Goal: Task Accomplishment & Management: Use online tool/utility

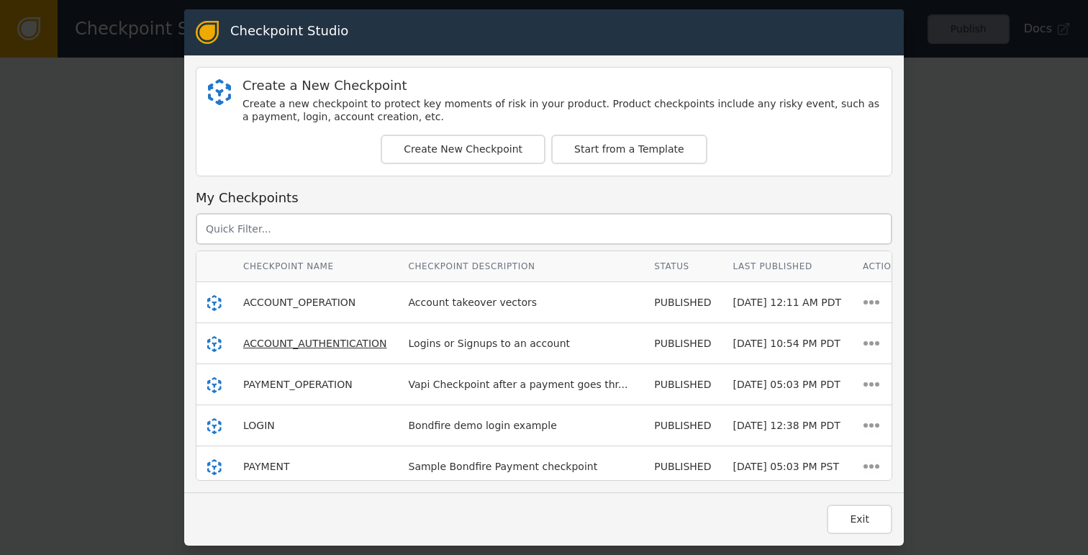
click at [283, 339] on span "ACCOUNT_AUTHENTICATION" at bounding box center [315, 343] width 144 height 12
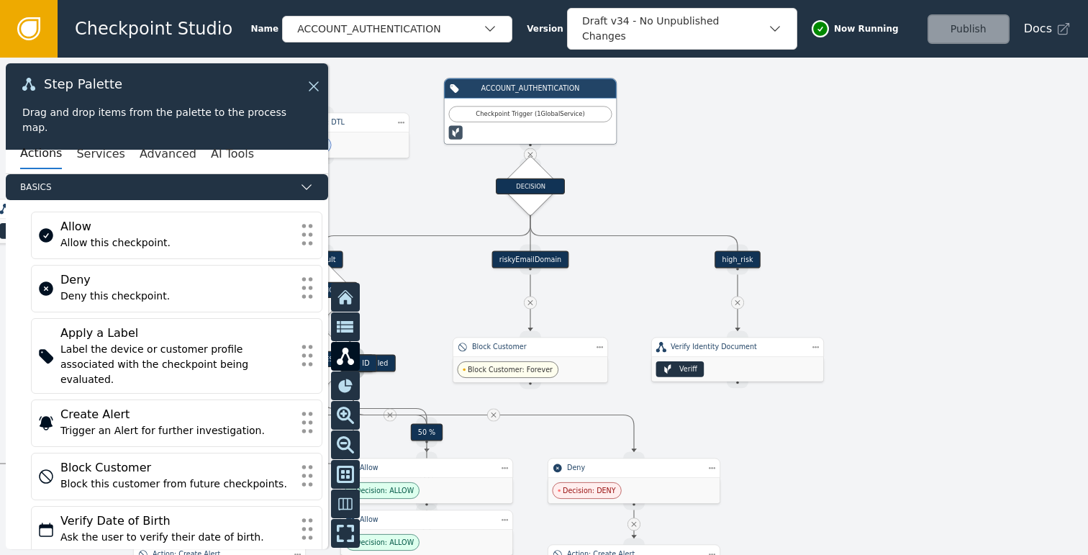
drag, startPoint x: 750, startPoint y: 239, endPoint x: 851, endPoint y: 232, distance: 101.6
click at [851, 232] on div at bounding box center [544, 306] width 1088 height 497
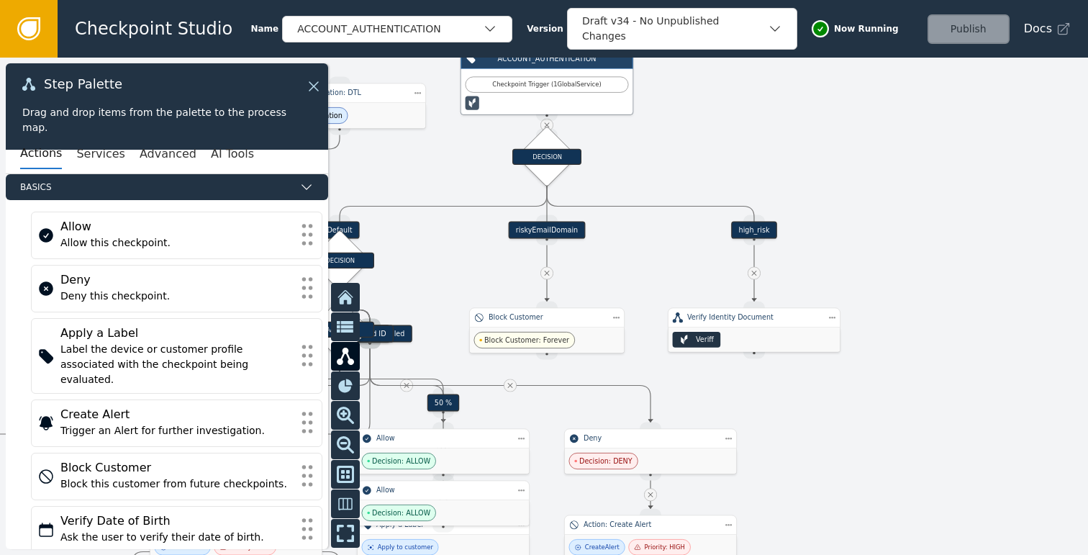
drag, startPoint x: 873, startPoint y: 309, endPoint x: 911, endPoint y: 251, distance: 70.0
click at [911, 251] on div at bounding box center [544, 306] width 1088 height 497
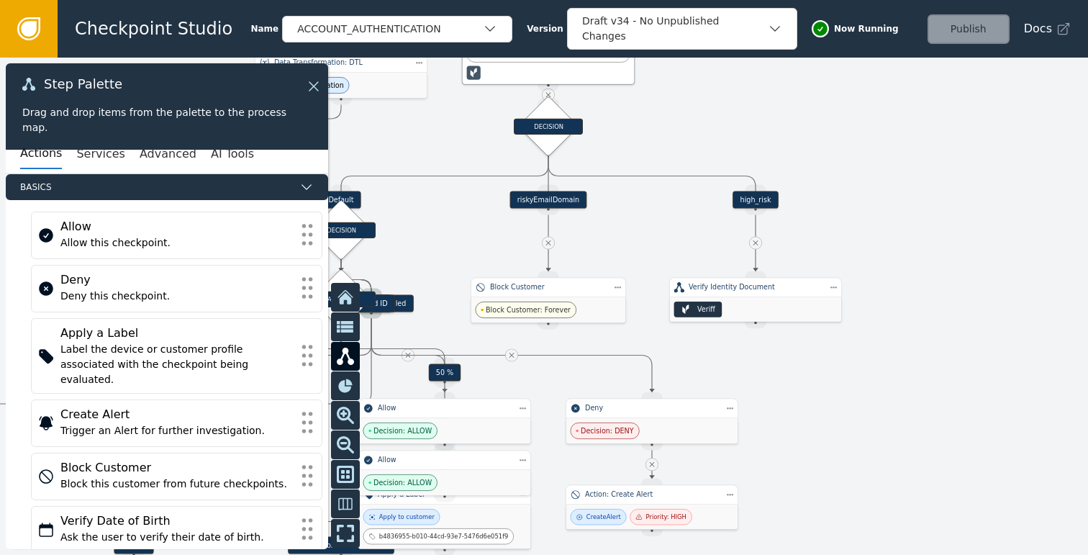
drag, startPoint x: 919, startPoint y: 395, endPoint x: 810, endPoint y: 381, distance: 110.3
click at [813, 382] on div at bounding box center [544, 306] width 1088 height 497
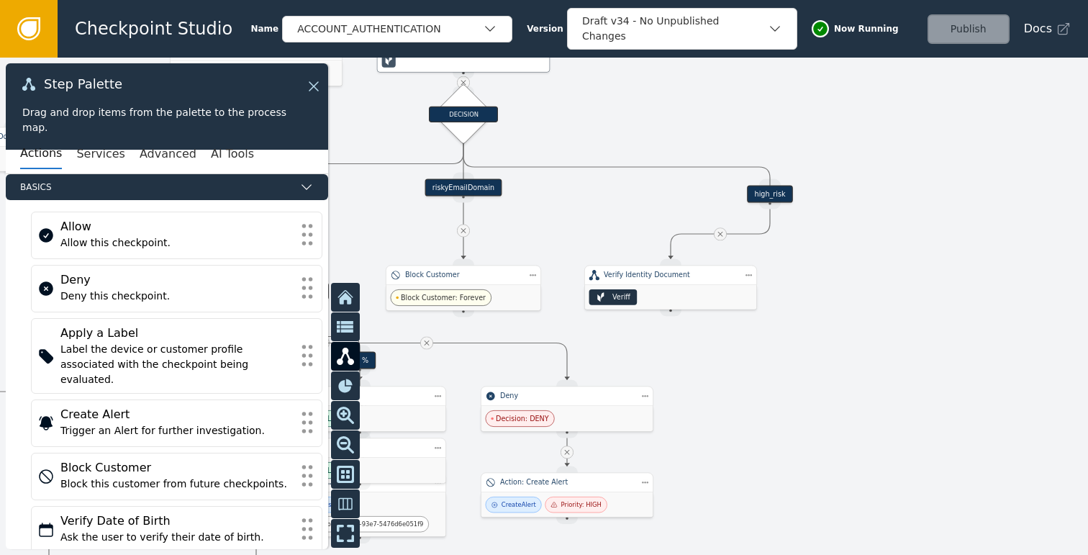
drag, startPoint x: 673, startPoint y: 188, endPoint x: 773, endPoint y: 193, distance: 100.1
click at [773, 193] on div "high_risk" at bounding box center [769, 194] width 45 height 17
drag, startPoint x: 662, startPoint y: 282, endPoint x: 762, endPoint y: 283, distance: 100.0
click at [762, 283] on div "Verify Identity Document" at bounding box center [769, 278] width 173 height 20
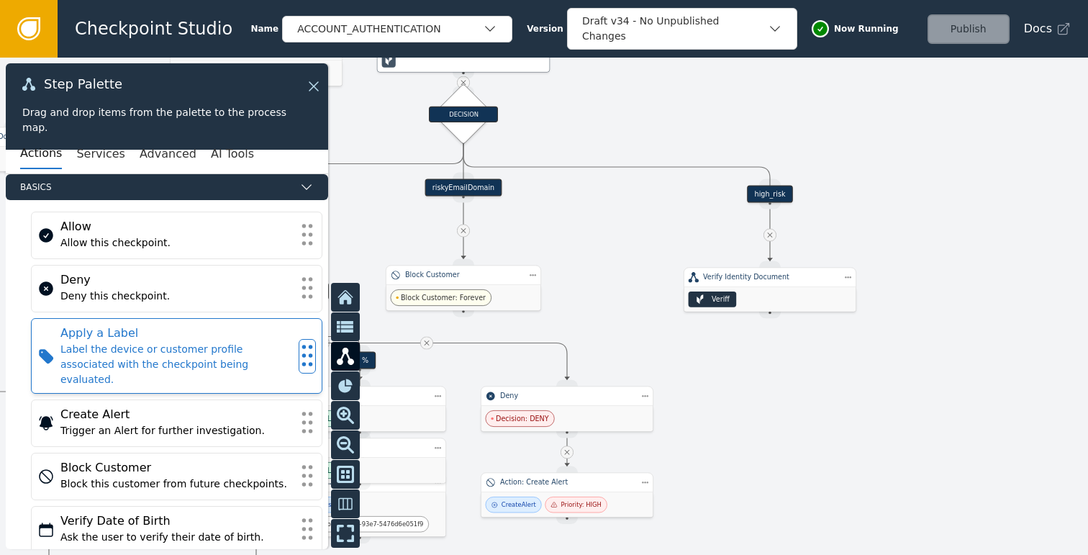
click at [127, 342] on div "Label the device or customer profile associated with the checkpoint being evalu…" at bounding box center [176, 364] width 232 height 45
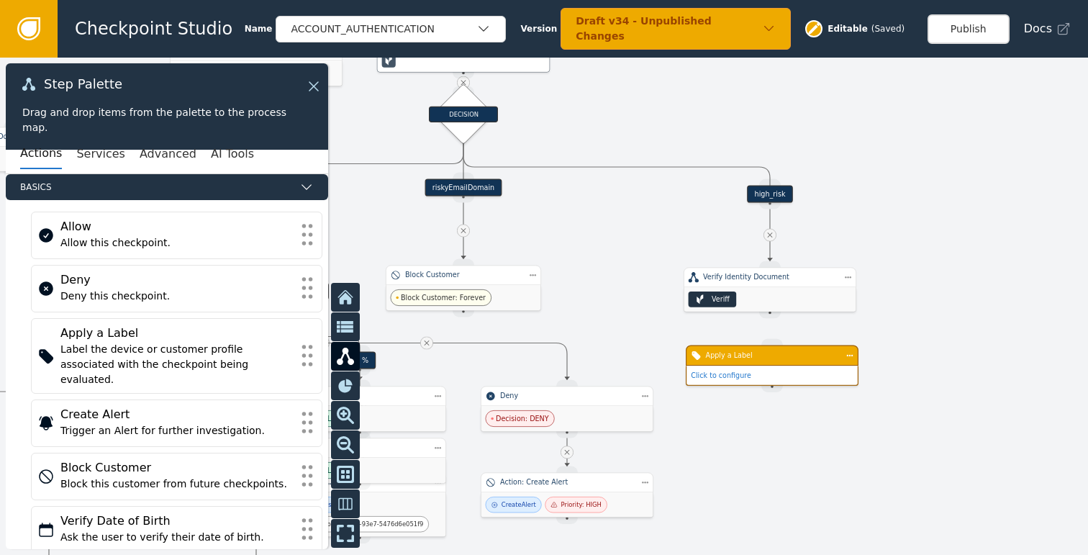
drag, startPoint x: 757, startPoint y: 385, endPoint x: 760, endPoint y: 366, distance: 18.9
click at [760, 366] on div "Click to configure" at bounding box center [771, 374] width 171 height 19
drag, startPoint x: 773, startPoint y: 312, endPoint x: 770, endPoint y: 342, distance: 30.3
click at [598, 305] on div "Target Handle for step Default Source Handle for step Target Handle for step ID…" at bounding box center [271, 155] width 652 height 299
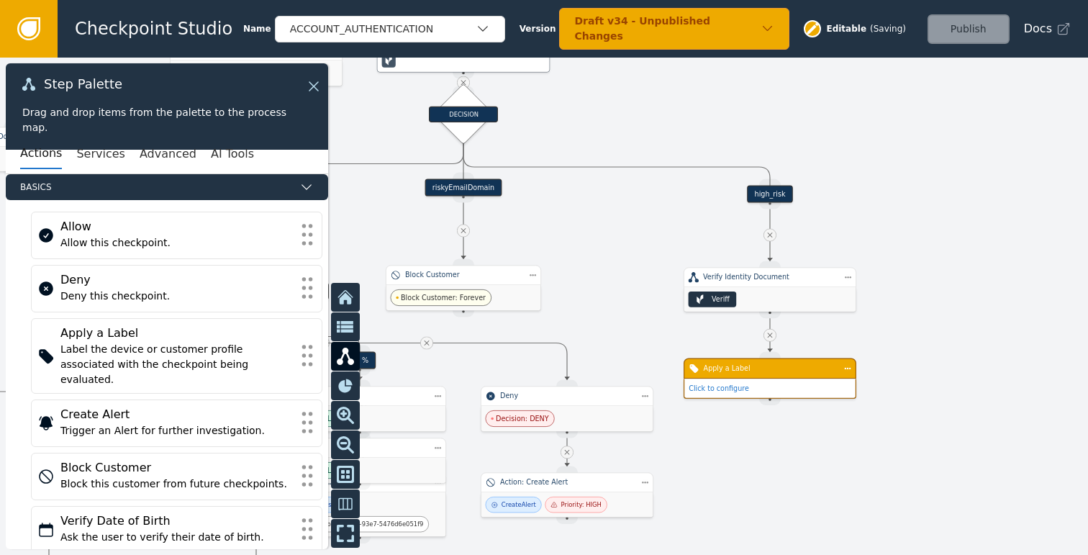
drag, startPoint x: 670, startPoint y: 371, endPoint x: 752, endPoint y: 378, distance: 82.3
click at [752, 378] on div "Apply a Label Click to configure" at bounding box center [769, 378] width 173 height 40
click at [737, 386] on link "Click to configure" at bounding box center [718, 388] width 60 height 8
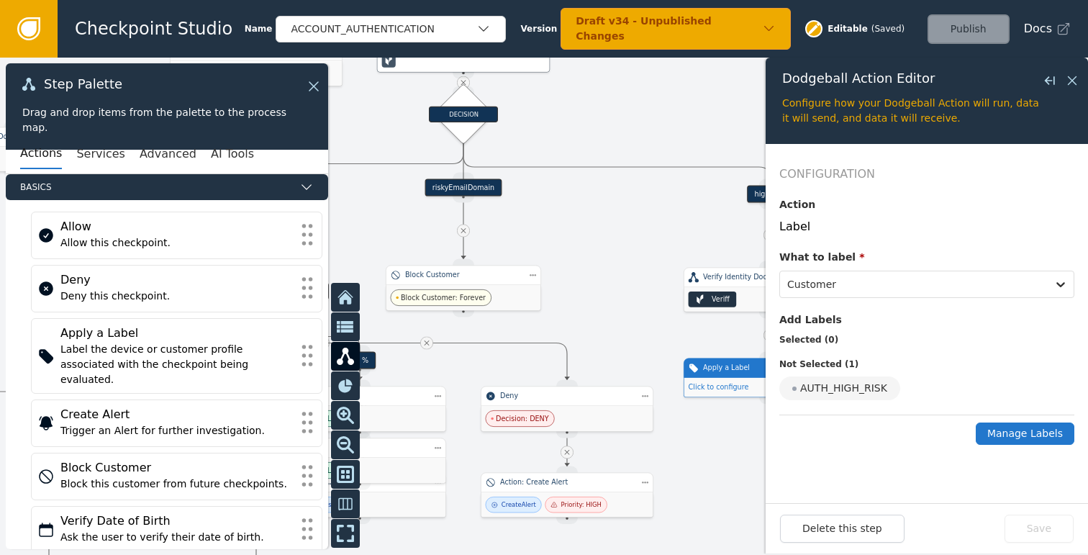
click at [1042, 434] on button "Manage Labels" at bounding box center [1024, 433] width 99 height 22
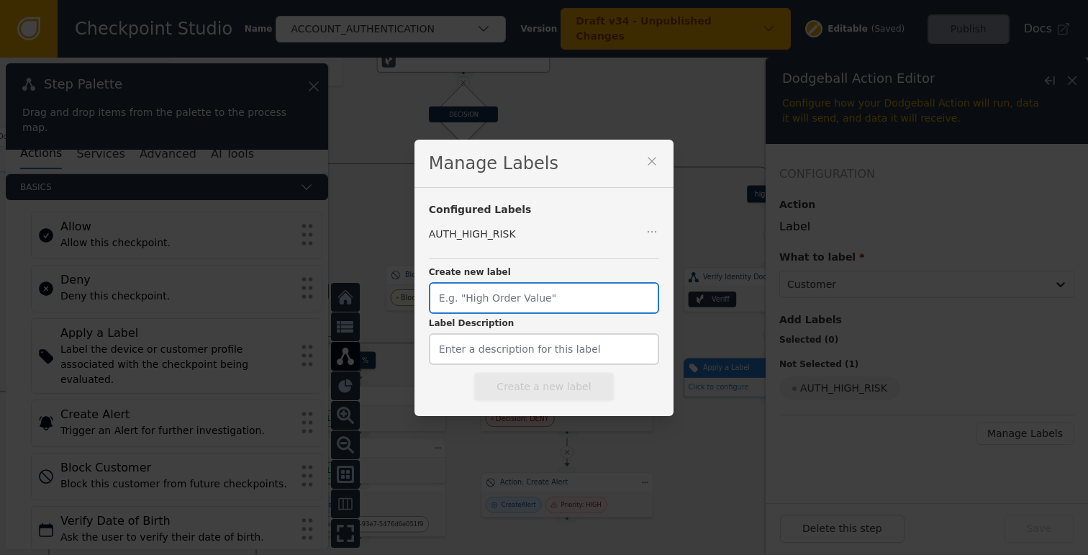
click at [543, 296] on input "Create new label" at bounding box center [544, 298] width 230 height 32
type input "KYC_NEEDED"
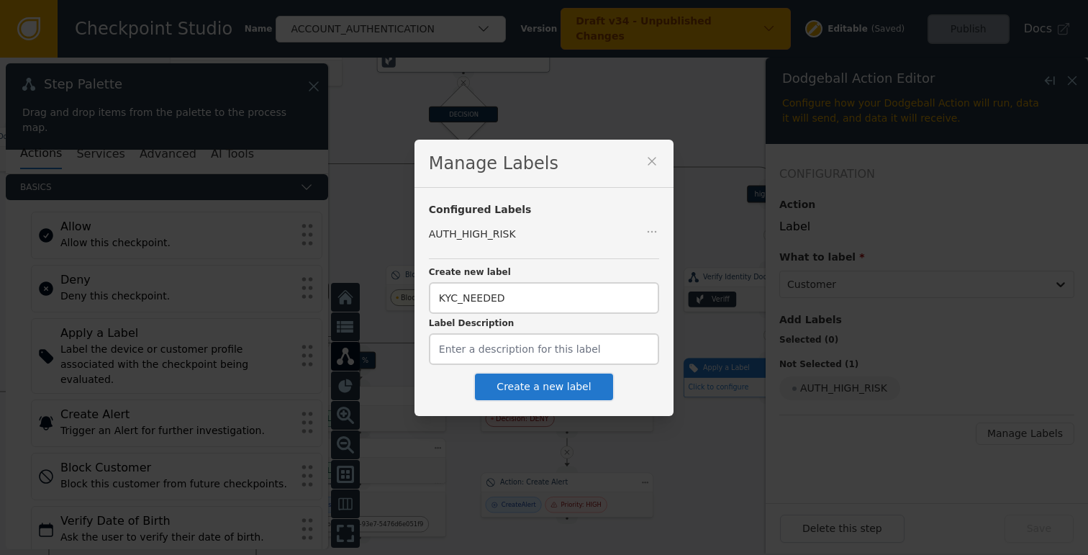
click at [557, 384] on button "Create a new label" at bounding box center [543, 386] width 140 height 29
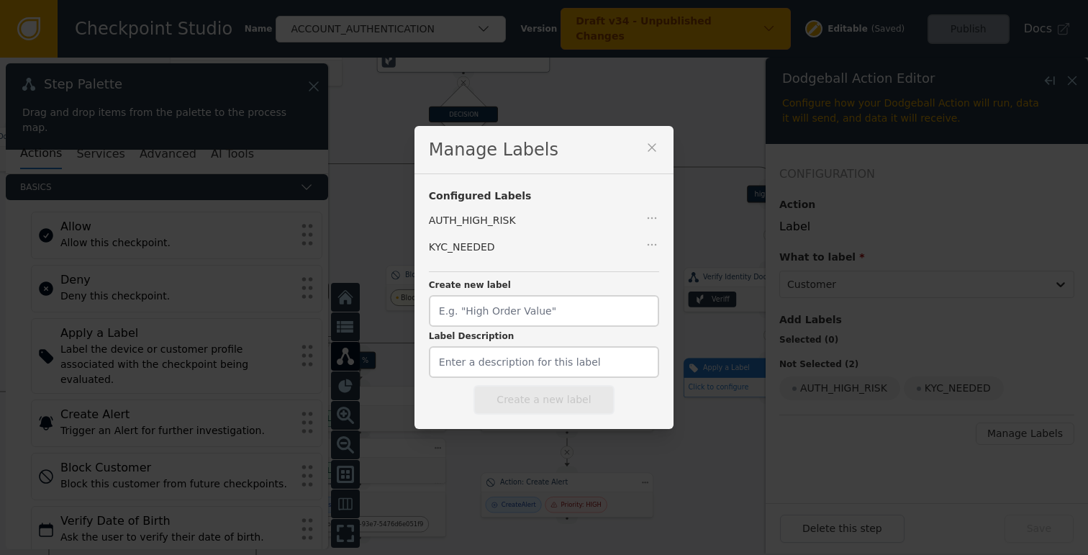
click at [644, 146] on icon at bounding box center [651, 147] width 14 height 14
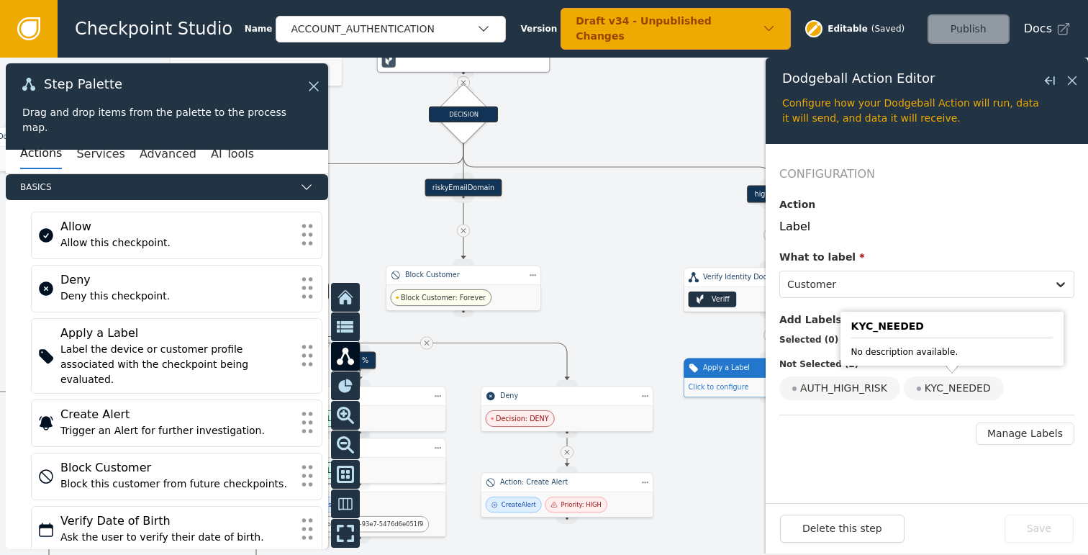
click at [943, 391] on div "KYC_NEEDED" at bounding box center [953, 388] width 100 height 24
click at [0, 0] on input "KYC_NEEDED" at bounding box center [0, 0] width 0 height 0
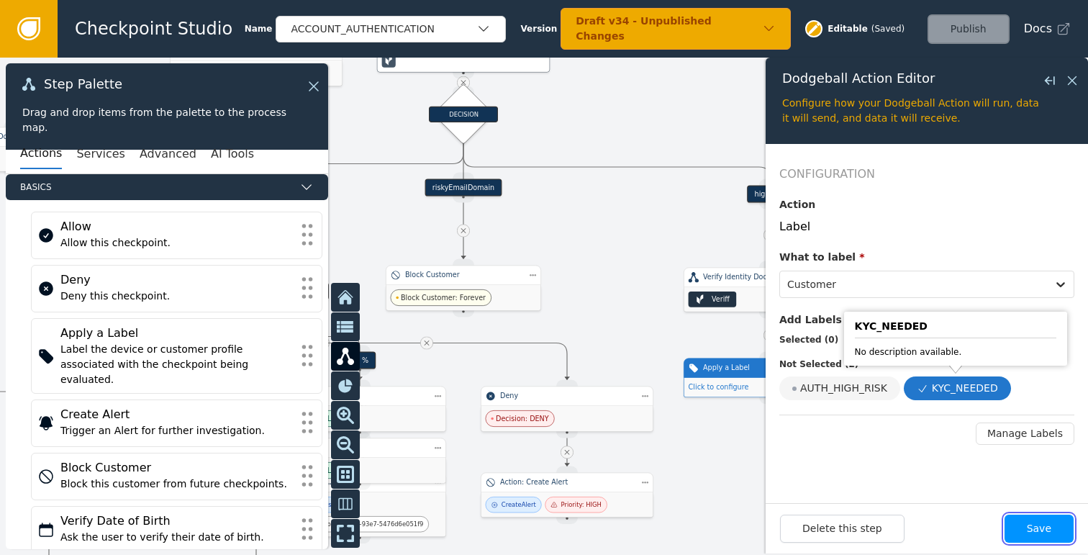
click at [1036, 527] on button "Save" at bounding box center [1038, 528] width 69 height 28
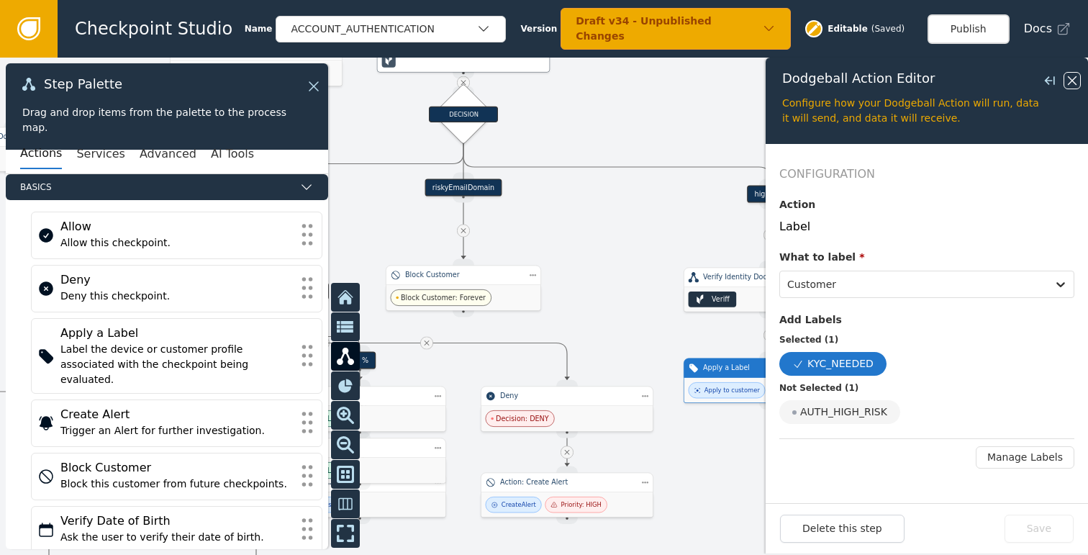
click at [1072, 74] on icon at bounding box center [1072, 81] width 16 height 16
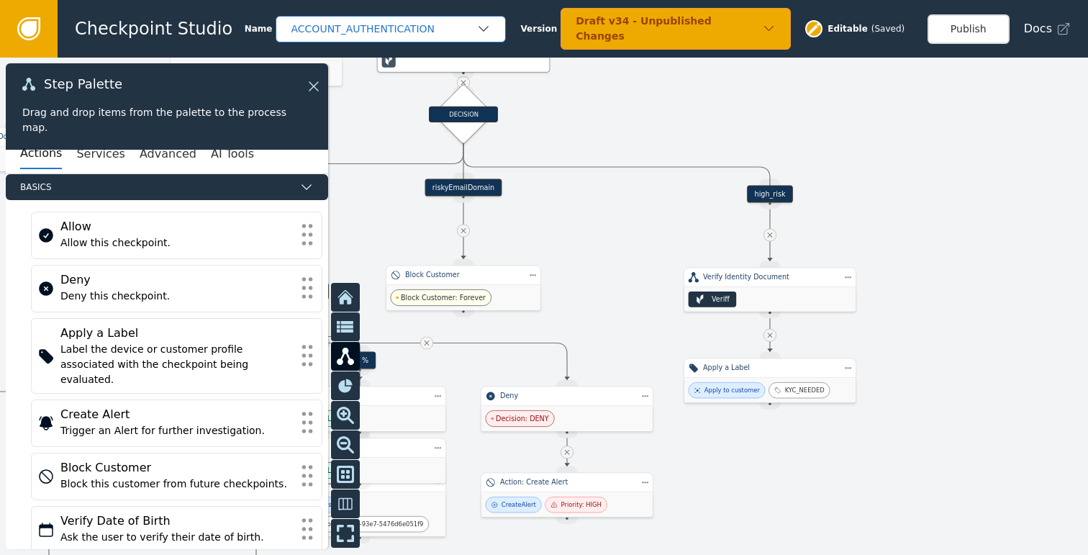
click at [385, 24] on div "ACCOUNT_AUTHENTICATION" at bounding box center [384, 29] width 186 height 15
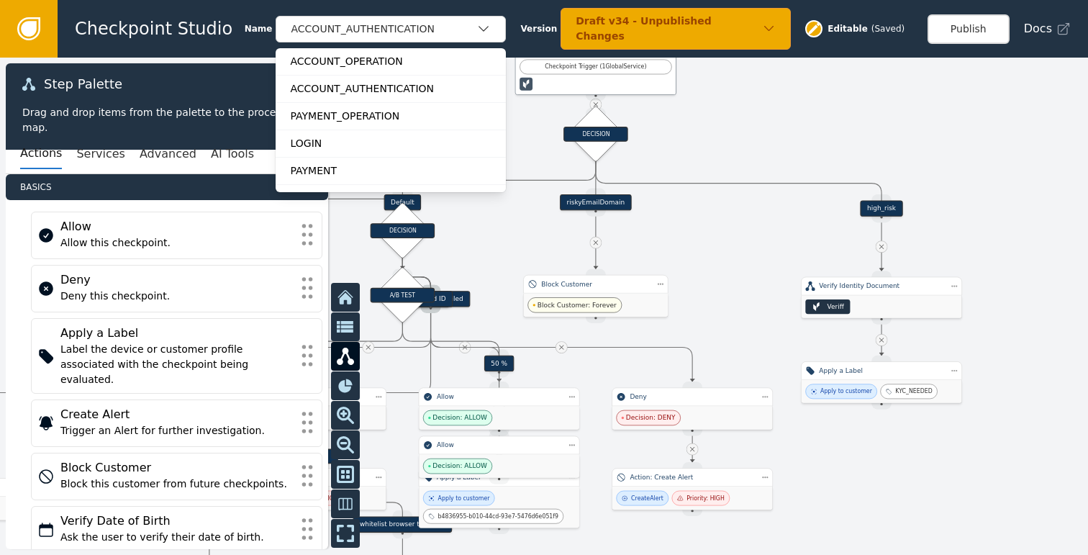
drag, startPoint x: 606, startPoint y: 247, endPoint x: 793, endPoint y: 270, distance: 189.1
click at [793, 270] on div at bounding box center [544, 306] width 1088 height 497
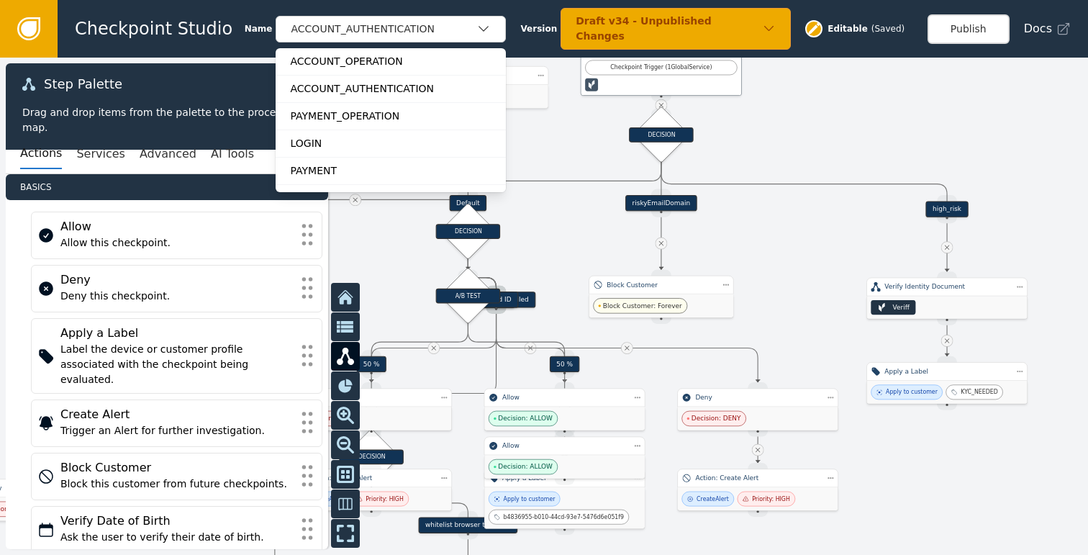
drag, startPoint x: 772, startPoint y: 264, endPoint x: 751, endPoint y: 255, distance: 22.6
click at [751, 255] on div at bounding box center [544, 306] width 1088 height 497
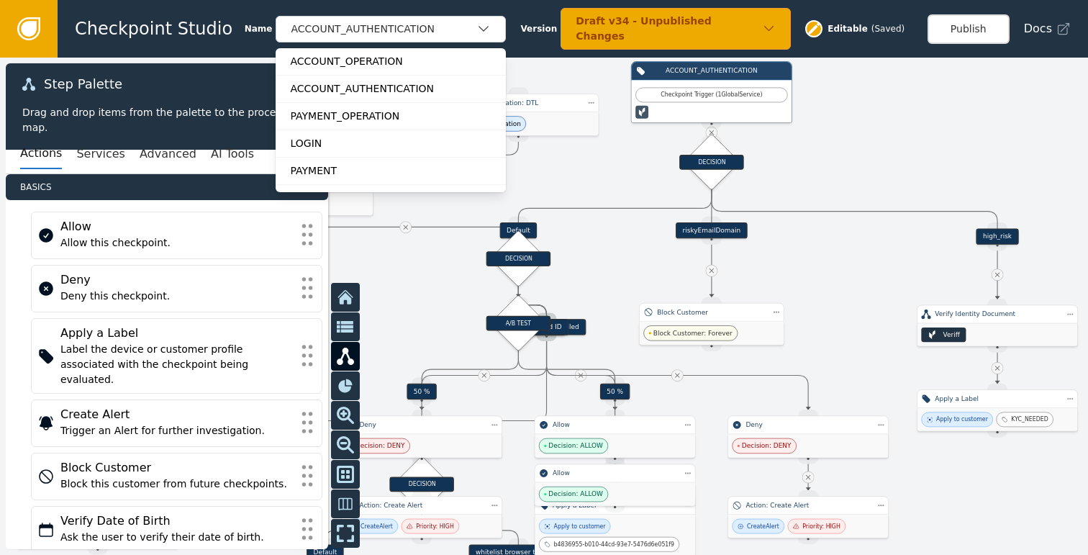
drag, startPoint x: 752, startPoint y: 242, endPoint x: 804, endPoint y: 270, distance: 58.9
click at [804, 270] on div at bounding box center [544, 306] width 1088 height 497
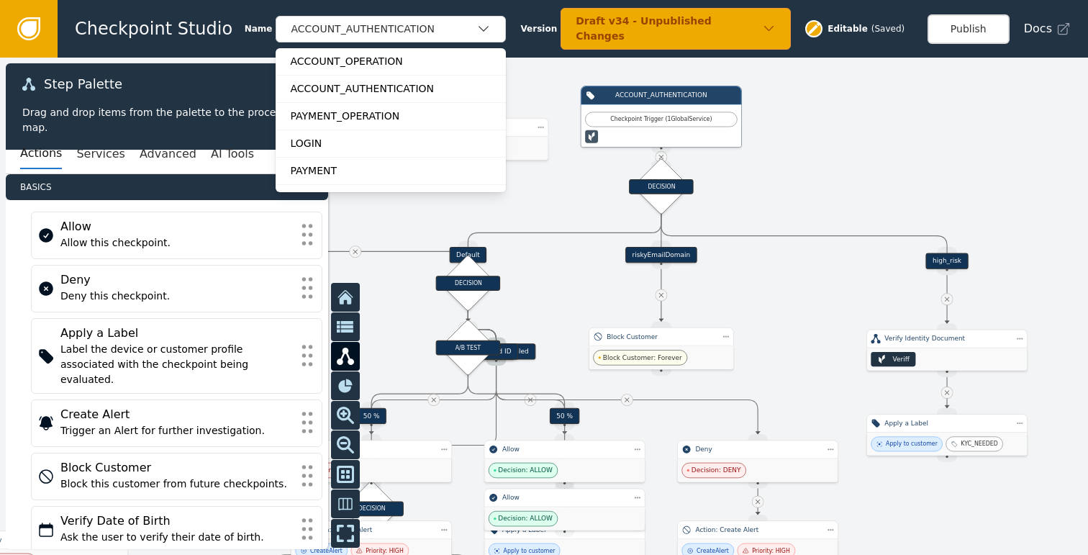
drag, startPoint x: 847, startPoint y: 273, endPoint x: 796, endPoint y: 296, distance: 56.3
click at [796, 296] on div at bounding box center [544, 306] width 1088 height 497
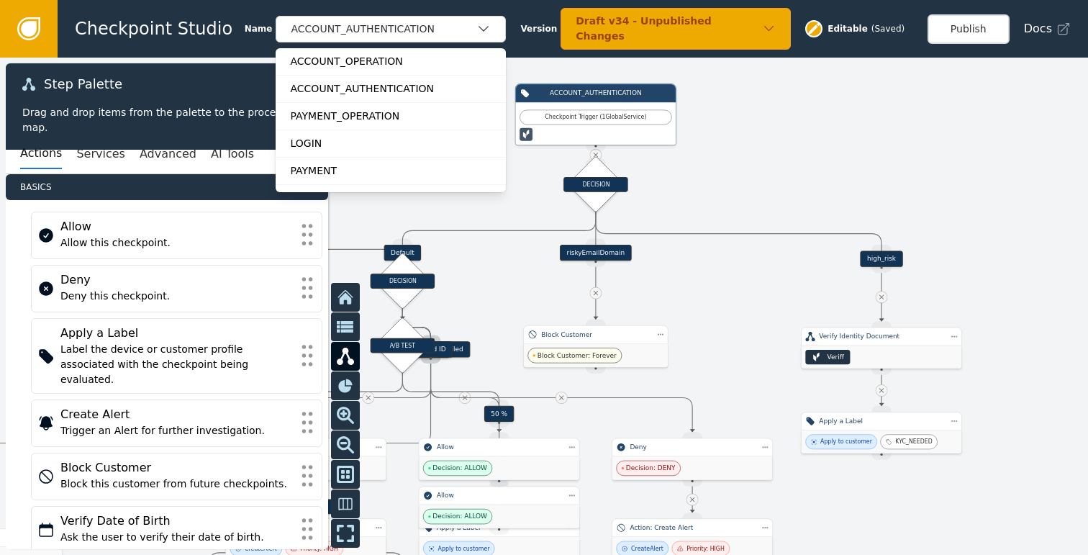
drag, startPoint x: 796, startPoint y: 296, endPoint x: 730, endPoint y: 294, distance: 65.5
click at [730, 294] on div at bounding box center [544, 306] width 1088 height 497
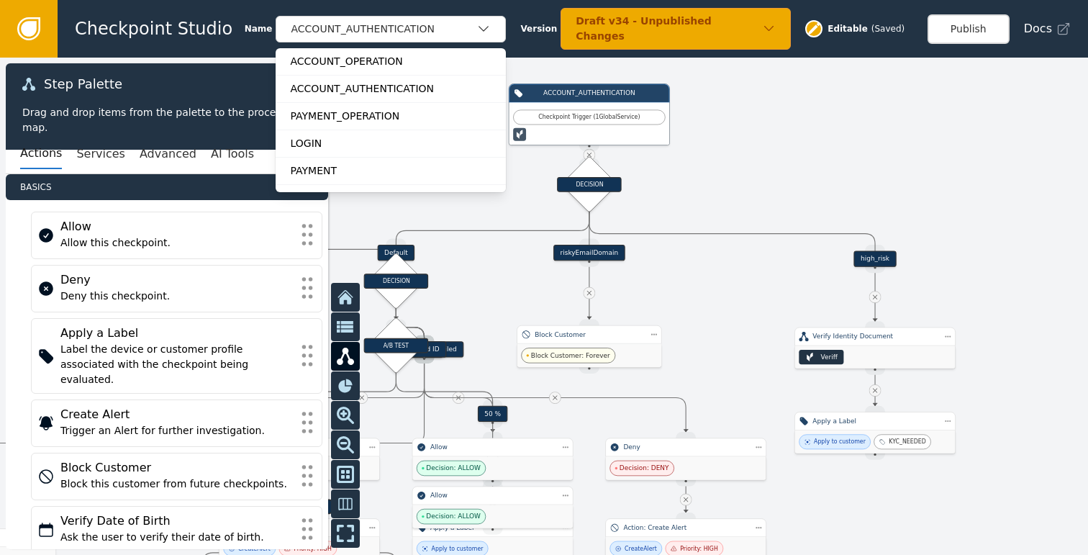
drag, startPoint x: 725, startPoint y: 295, endPoint x: 650, endPoint y: 301, distance: 75.7
click at [650, 301] on div at bounding box center [544, 306] width 1088 height 497
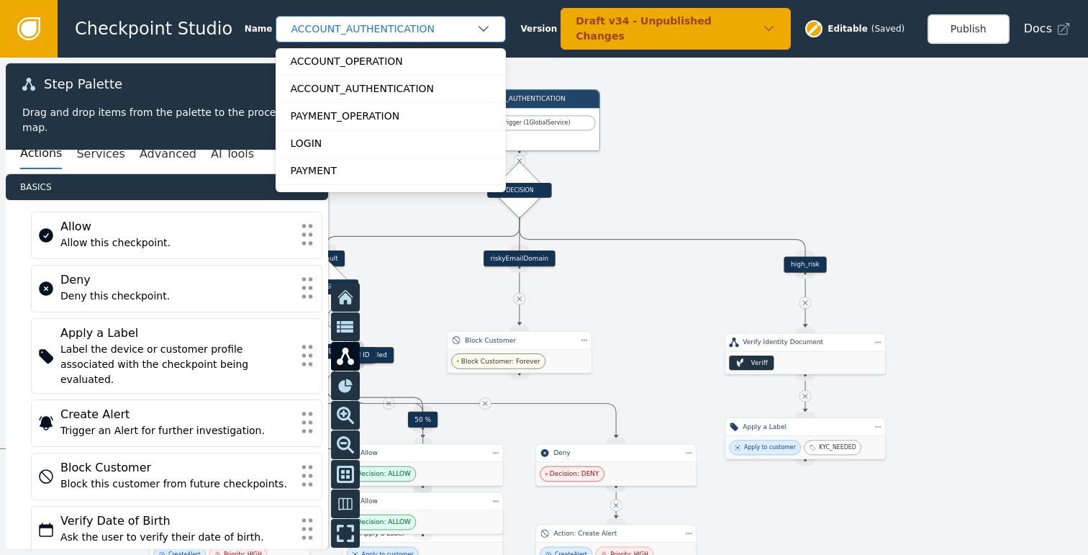
click at [476, 24] on icon "button" at bounding box center [483, 29] width 14 height 14
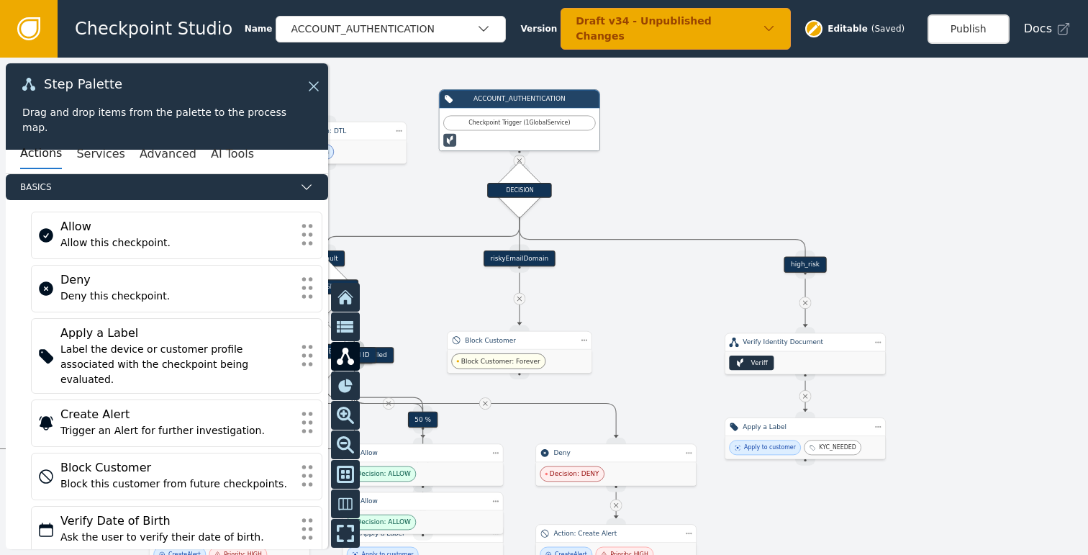
click at [598, 219] on div at bounding box center [544, 306] width 1088 height 497
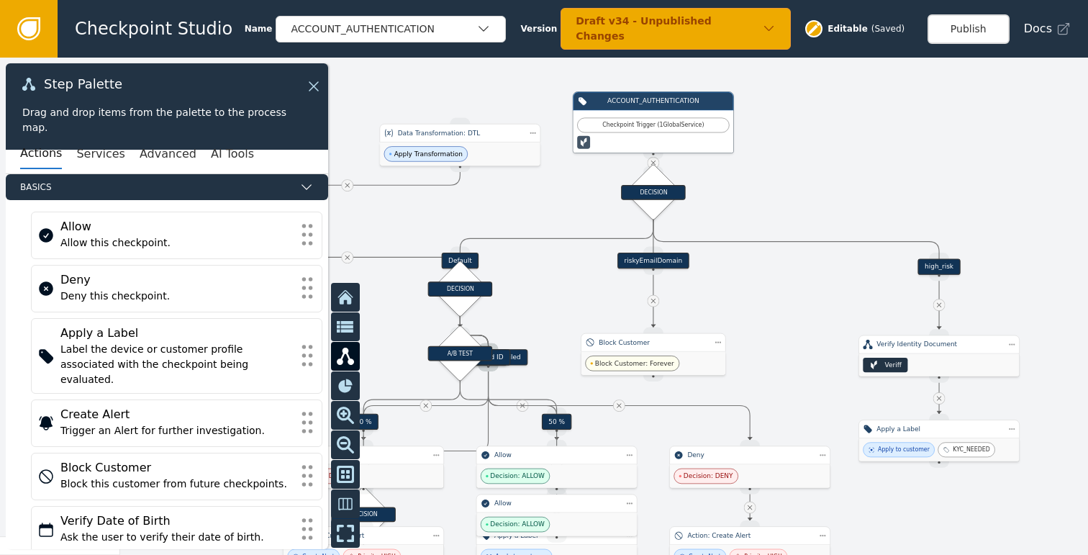
drag, startPoint x: 614, startPoint y: 286, endPoint x: 748, endPoint y: 288, distance: 133.8
click at [748, 288] on div at bounding box center [544, 306] width 1088 height 497
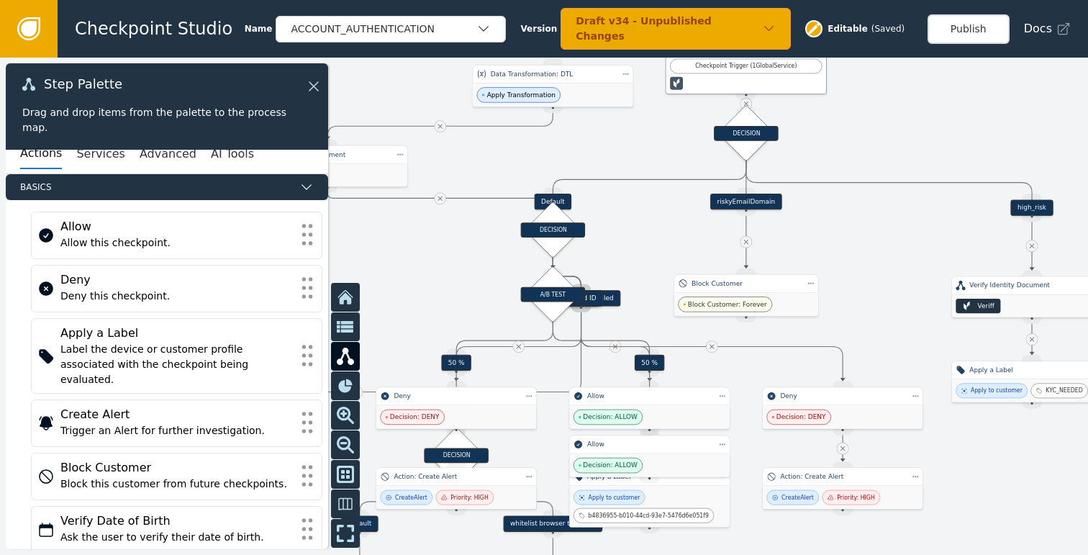
drag, startPoint x: 775, startPoint y: 291, endPoint x: 867, endPoint y: 232, distance: 109.9
click at [867, 232] on div at bounding box center [544, 306] width 1088 height 497
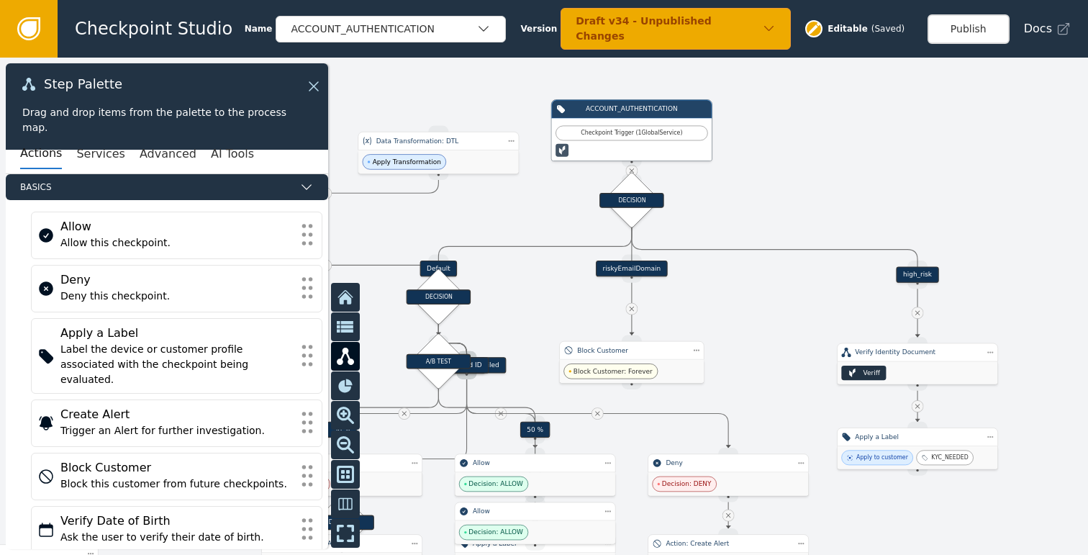
drag, startPoint x: 870, startPoint y: 236, endPoint x: 719, endPoint y: 302, distance: 164.3
click at [719, 302] on div at bounding box center [544, 306] width 1088 height 497
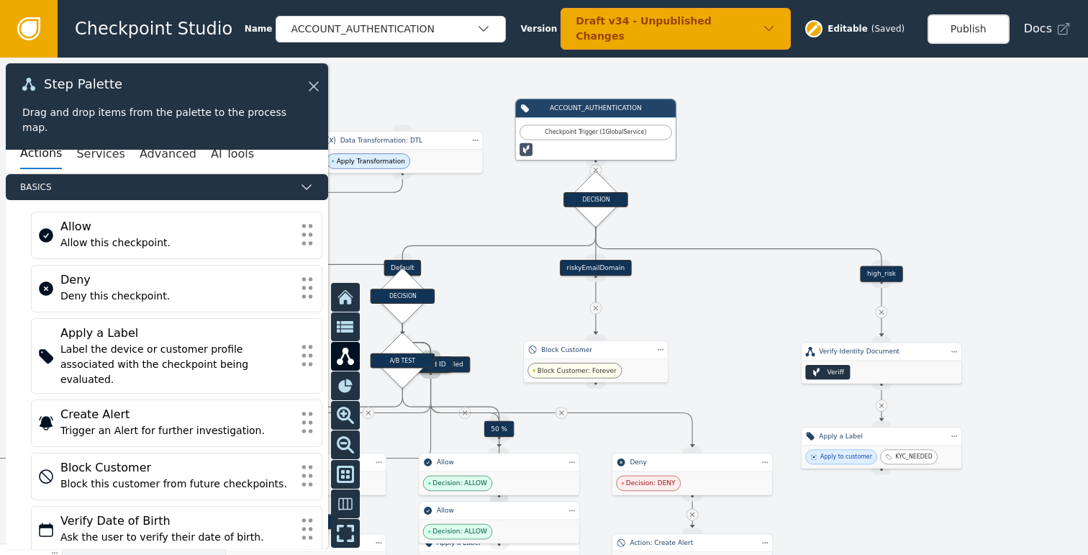
click at [594, 265] on div "riskyEmailDomain" at bounding box center [596, 268] width 72 height 16
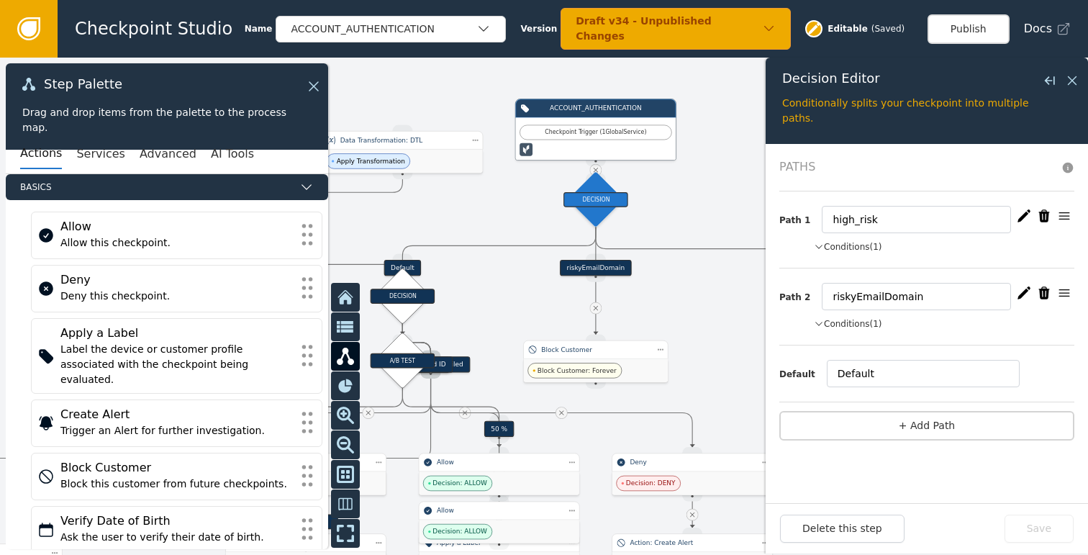
click at [711, 294] on div at bounding box center [544, 306] width 1088 height 497
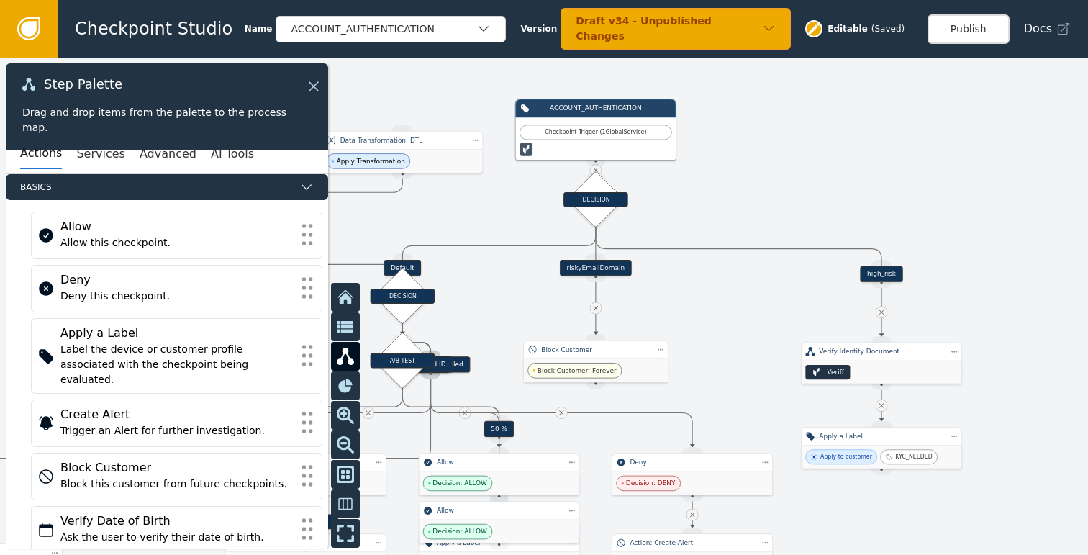
click at [886, 270] on div "high_risk" at bounding box center [881, 273] width 42 height 16
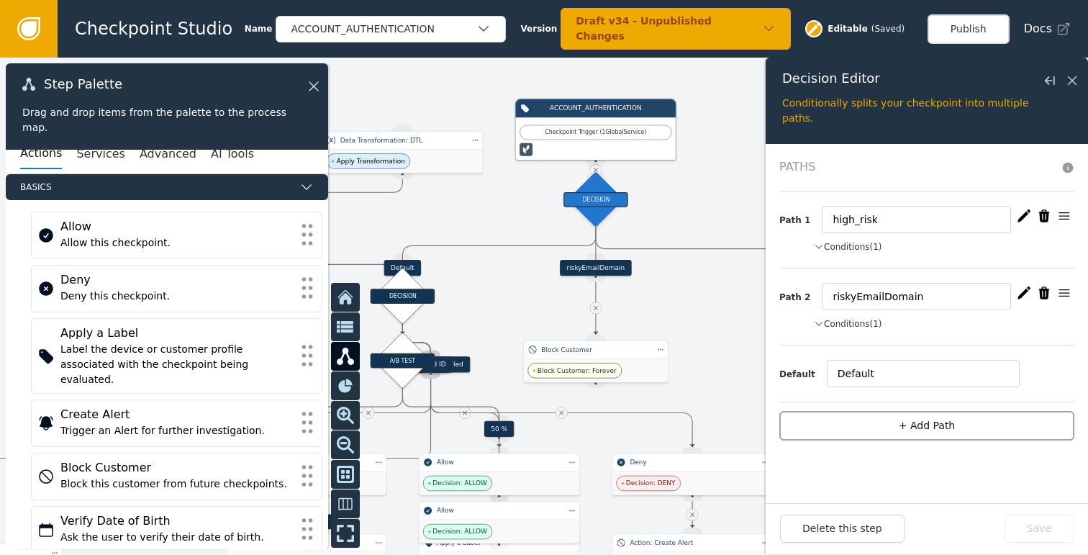
click at [903, 419] on button "+ Add Path" at bounding box center [926, 425] width 295 height 29
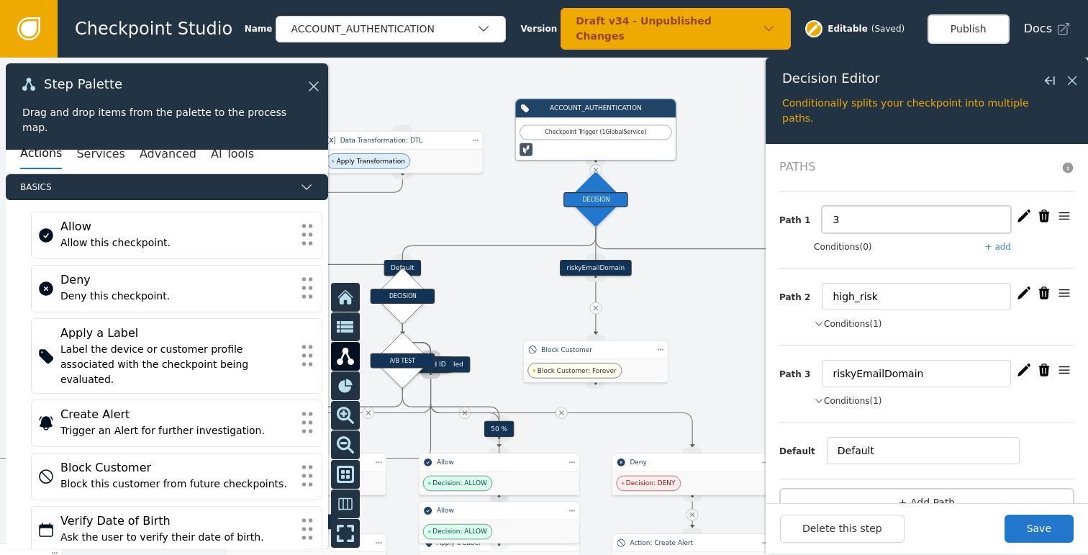
click at [850, 224] on input "3" at bounding box center [915, 219] width 189 height 27
type input "kyc_needed"
click at [988, 248] on button "+ add" at bounding box center [998, 246] width 26 height 13
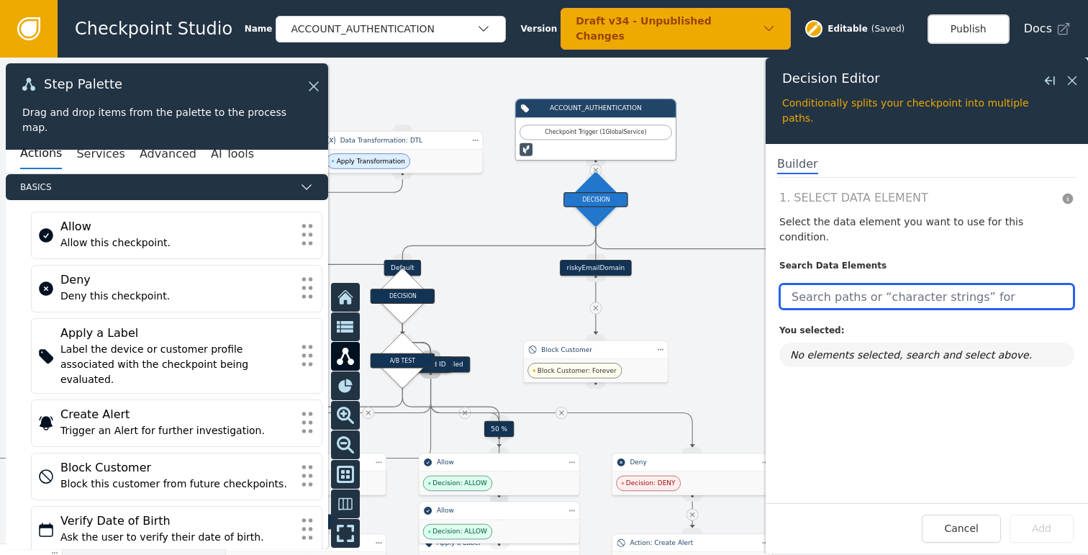
click at [912, 284] on input "text" at bounding box center [926, 296] width 295 height 26
type input "k"
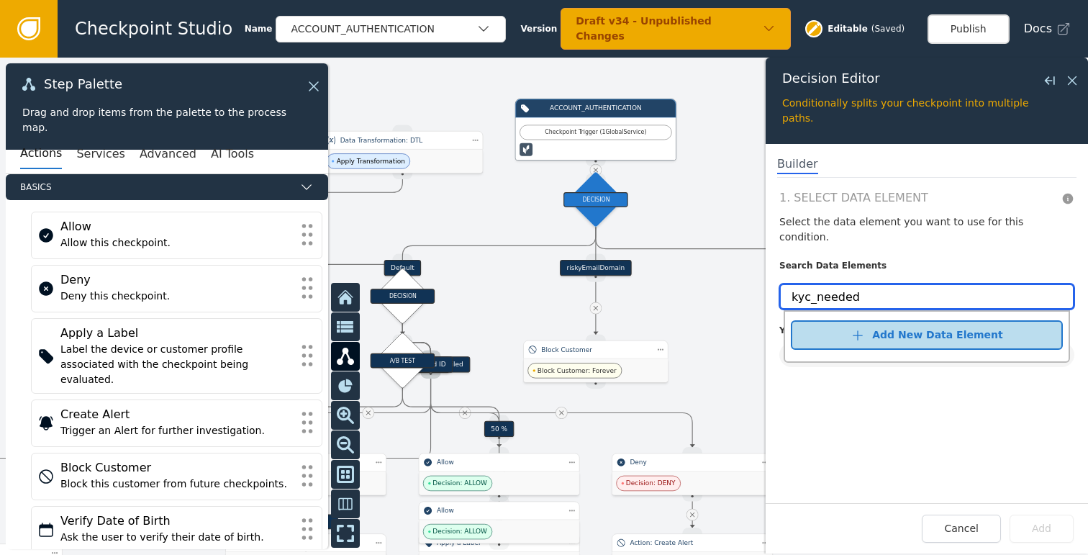
type input "kyc_needed"
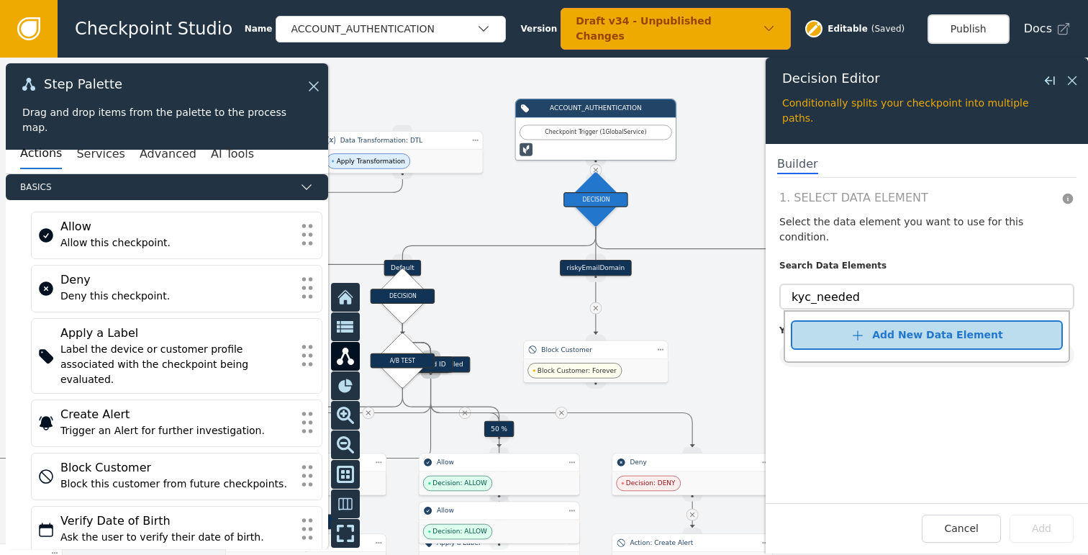
click at [1011, 322] on button "Add New Data Element" at bounding box center [927, 334] width 272 height 29
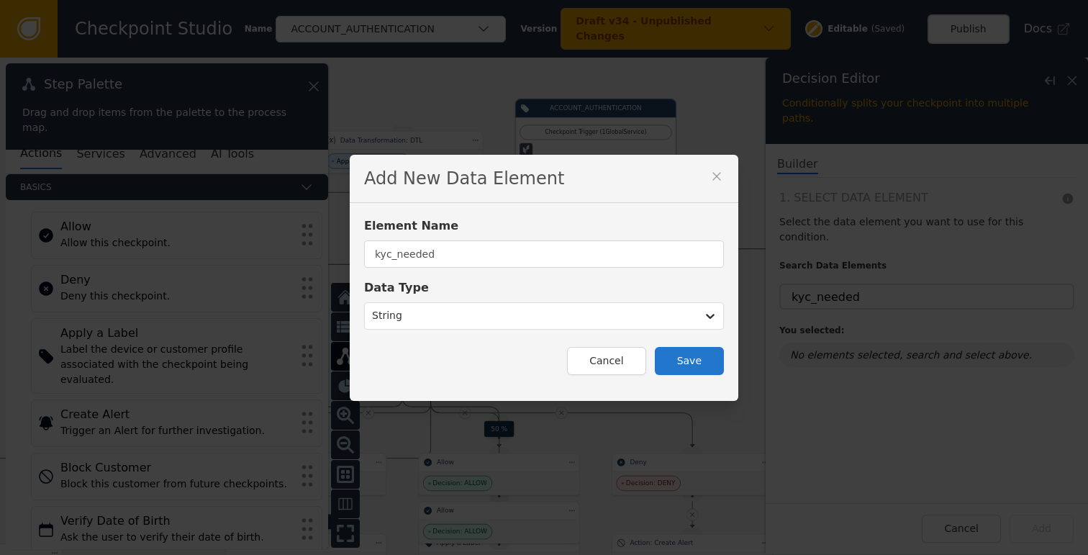
click at [683, 376] on div "Element Name kyc_needed Data Type String Cancel Save" at bounding box center [544, 302] width 388 height 198
click at [682, 357] on button "Save" at bounding box center [689, 361] width 69 height 28
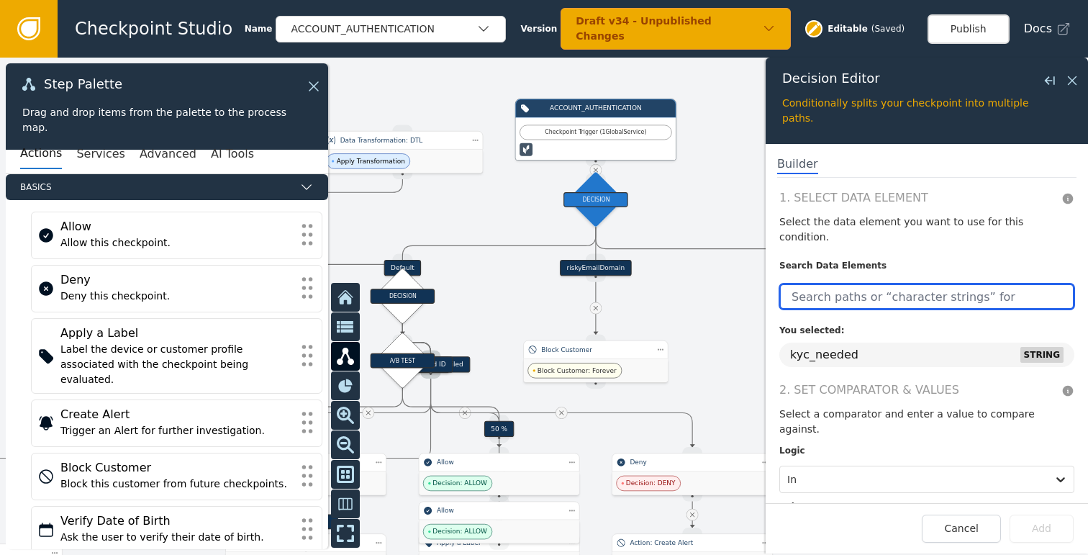
click at [865, 283] on input "text" at bounding box center [926, 296] width 295 height 26
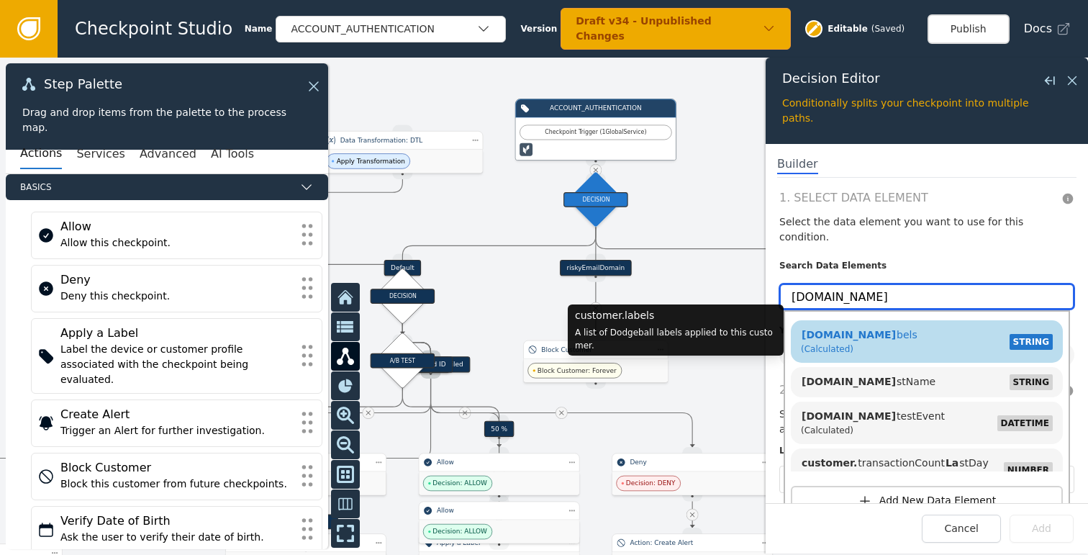
type input "[DOMAIN_NAME]"
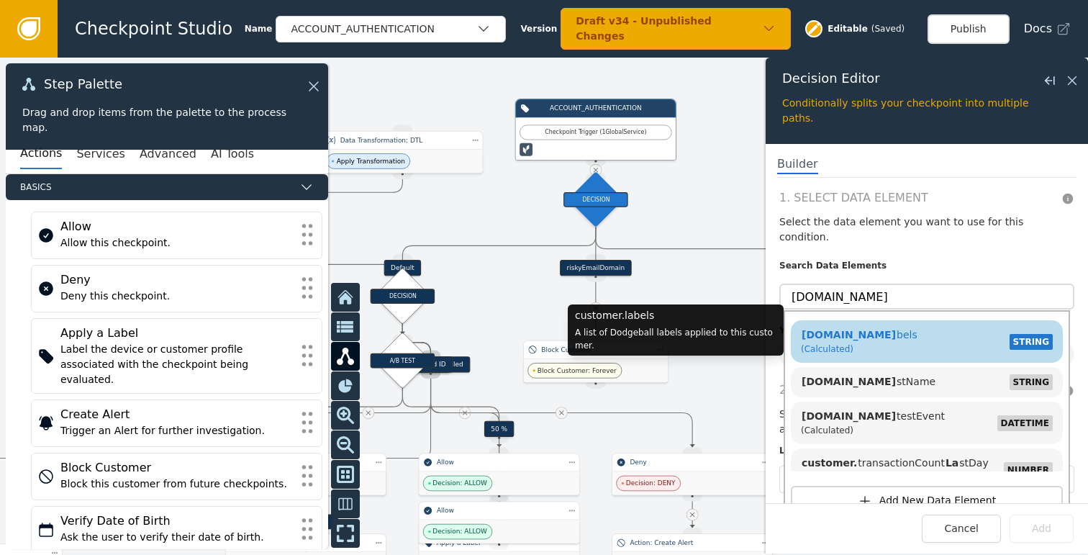
click at [889, 324] on div "[DOMAIN_NAME] bels (Calculated) STRING" at bounding box center [927, 341] width 258 height 34
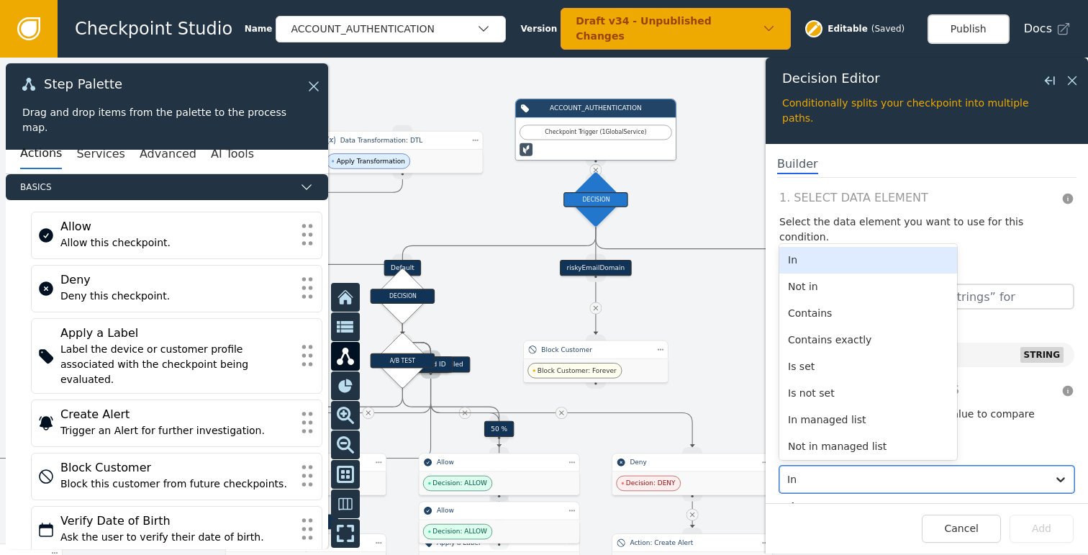
click at [846, 469] on div at bounding box center [913, 479] width 252 height 20
click at [839, 300] on div "Contains" at bounding box center [868, 313] width 178 height 27
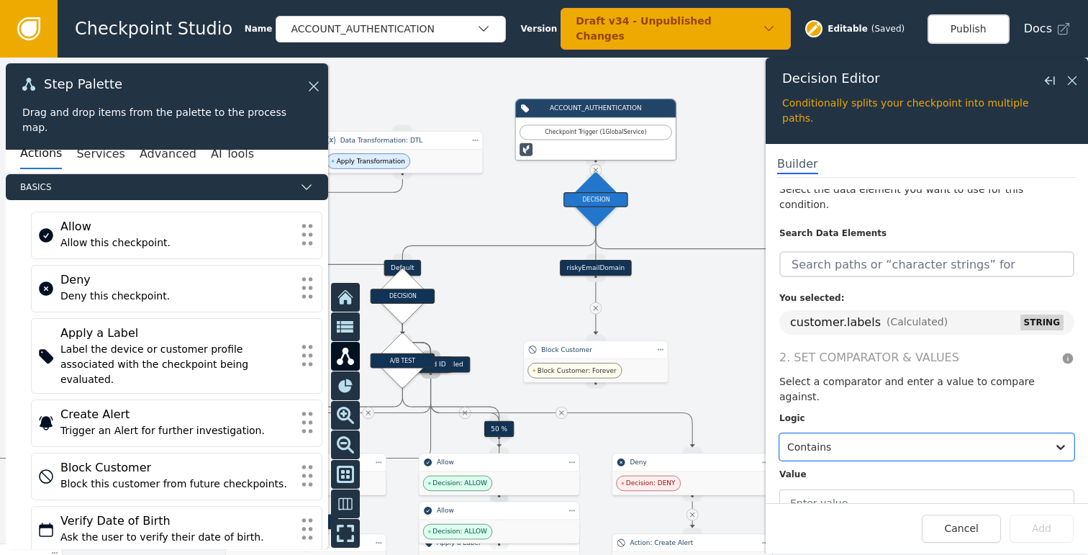
scroll to position [36, 0]
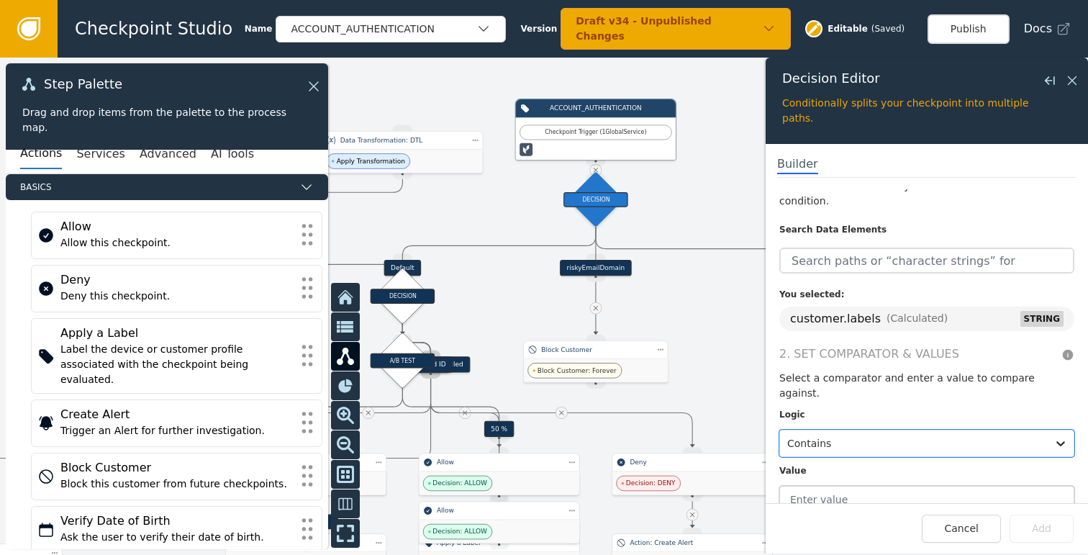
click at [824, 486] on input "text" at bounding box center [926, 499] width 295 height 27
click at [860, 486] on input "text" at bounding box center [926, 499] width 295 height 27
type input "KYC_NEEDED"
click at [1045, 534] on button "Add" at bounding box center [1041, 528] width 64 height 28
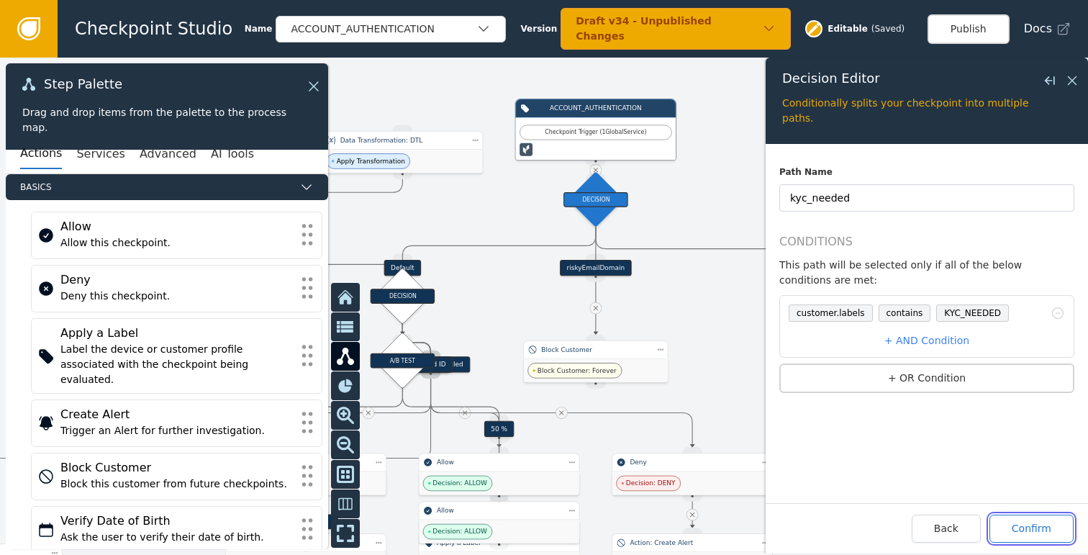
click at [1026, 522] on button "Confirm" at bounding box center [1031, 528] width 84 height 28
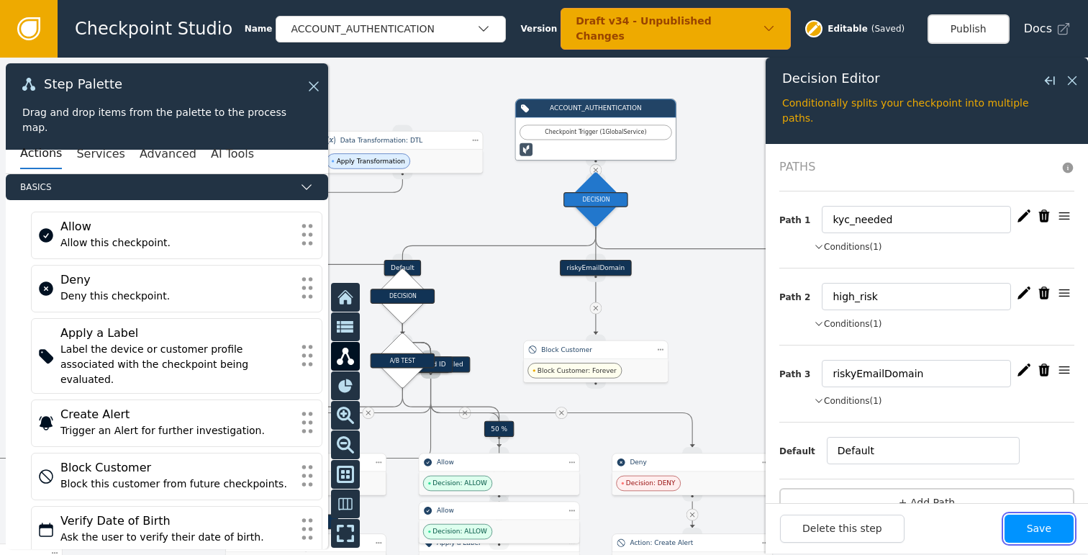
click at [1034, 523] on button "Save" at bounding box center [1038, 528] width 69 height 28
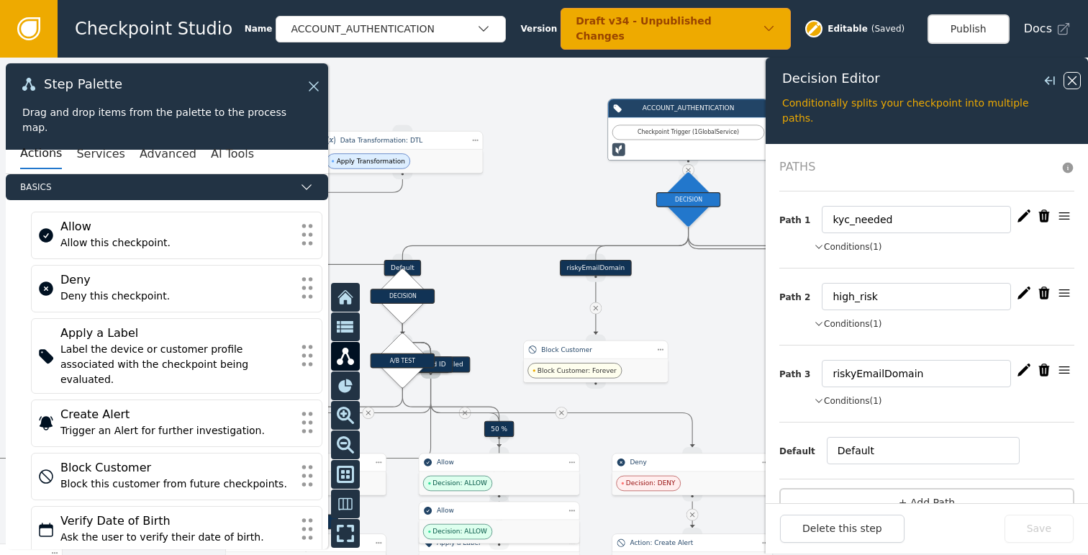
click at [1072, 76] on icon at bounding box center [1072, 81] width 16 height 16
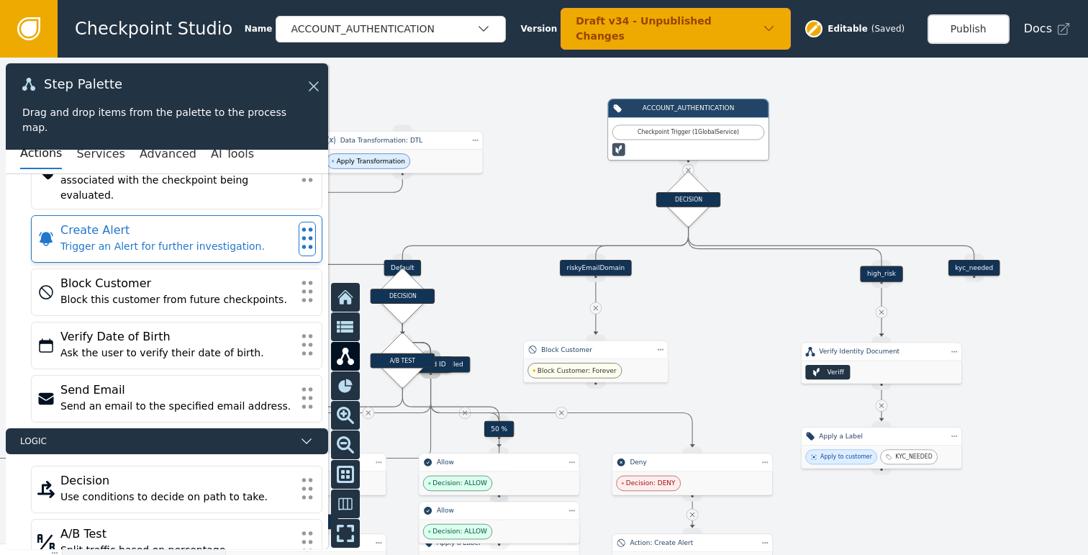
scroll to position [186, 0]
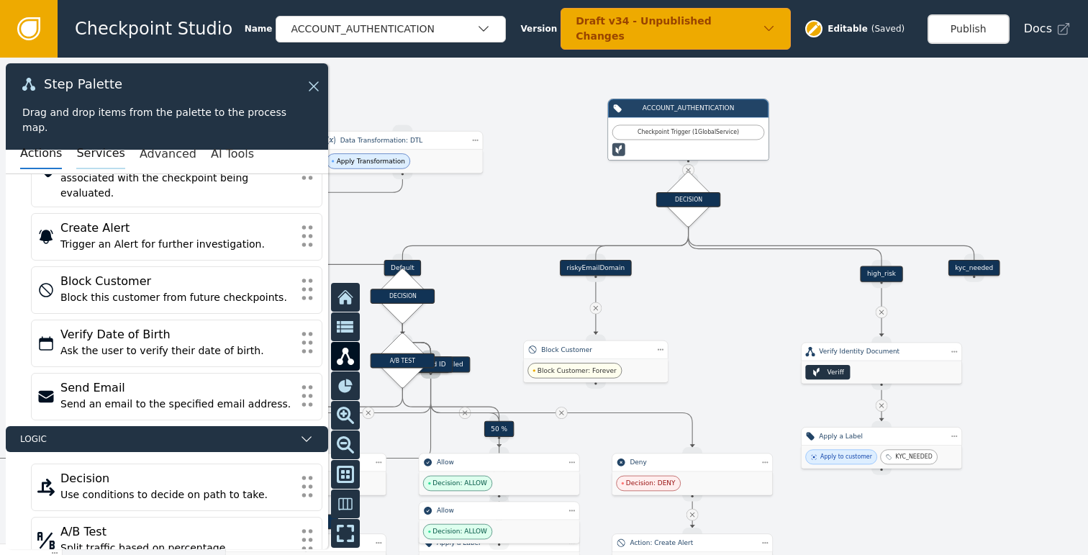
click at [108, 152] on button "Services" at bounding box center [100, 154] width 48 height 30
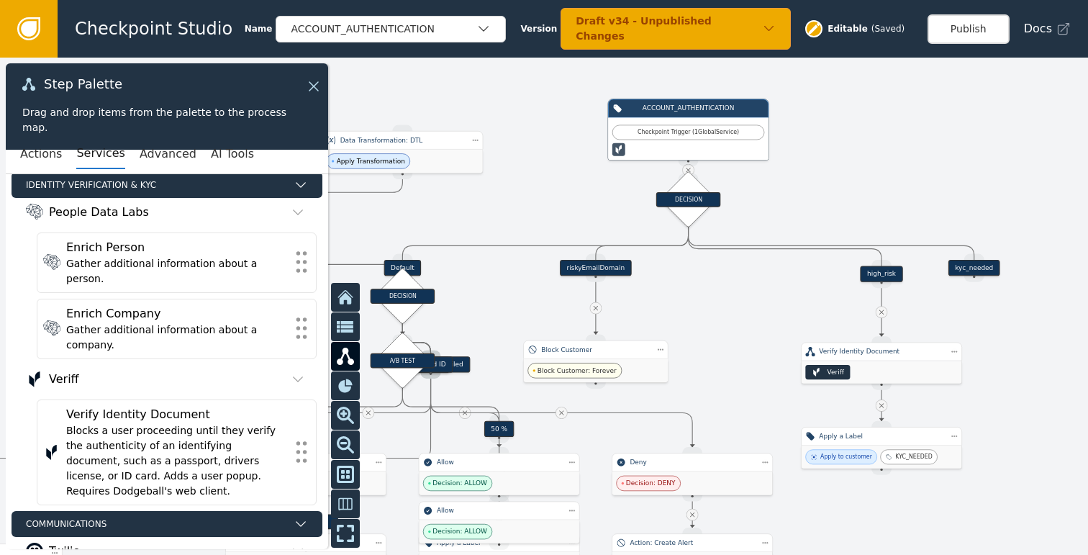
scroll to position [573, 0]
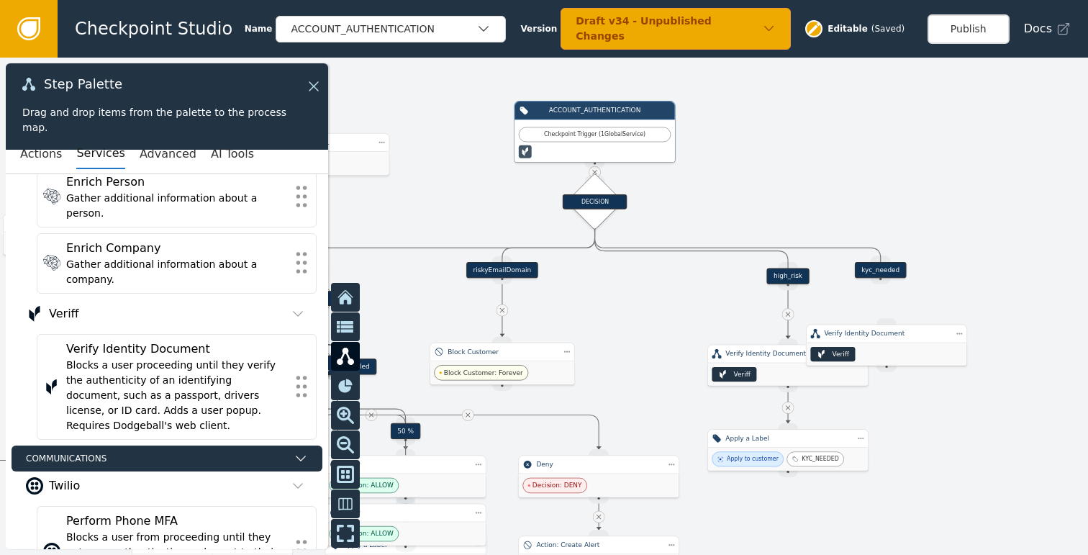
drag, startPoint x: 690, startPoint y: 314, endPoint x: 521, endPoint y: 314, distance: 168.3
click at [542, 315] on div at bounding box center [544, 306] width 1088 height 497
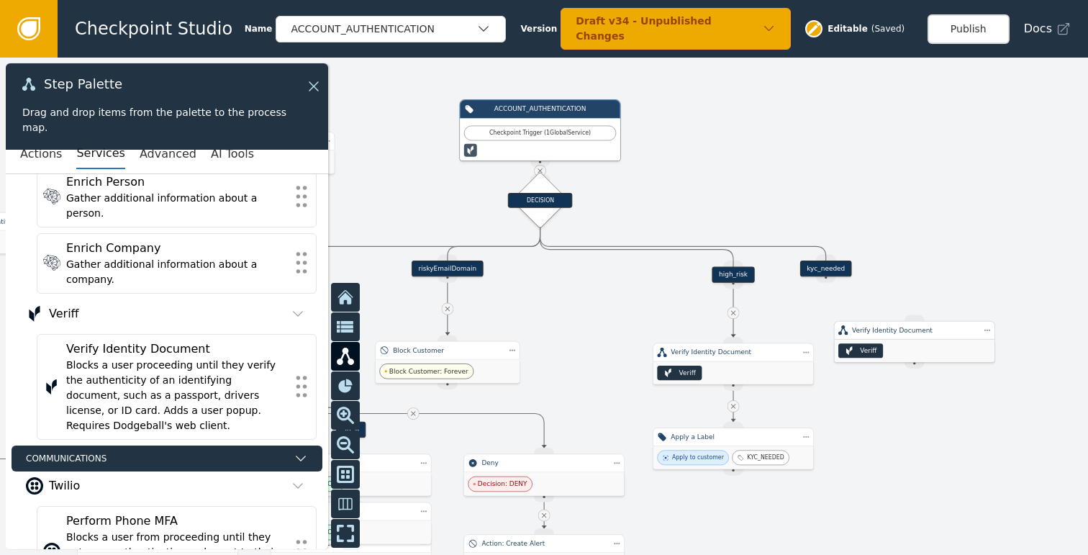
drag, startPoint x: 791, startPoint y: 336, endPoint x: 888, endPoint y: 324, distance: 97.9
click at [892, 334] on div "Verify Identity Document" at bounding box center [914, 329] width 124 height 9
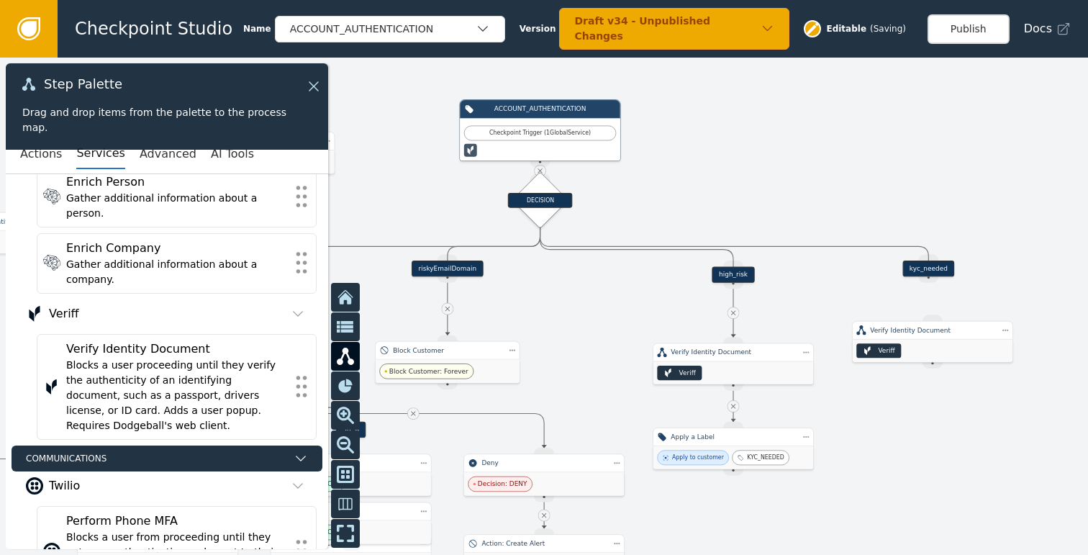
drag, startPoint x: 832, startPoint y: 270, endPoint x: 937, endPoint y: 269, distance: 105.0
click at [937, 269] on div "kyc_needed" at bounding box center [928, 268] width 52 height 16
drag, startPoint x: 935, startPoint y: 279, endPoint x: 928, endPoint y: 317, distance: 38.8
click at [573, 317] on div "Target Handle for step Default Source Handle for step Target Handle for step ID…" at bounding box center [269, 238] width 609 height 278
click at [935, 337] on div "Target Handle for step Default Source Handle for step Target Handle for step ID…" at bounding box center [544, 306] width 1088 height 497
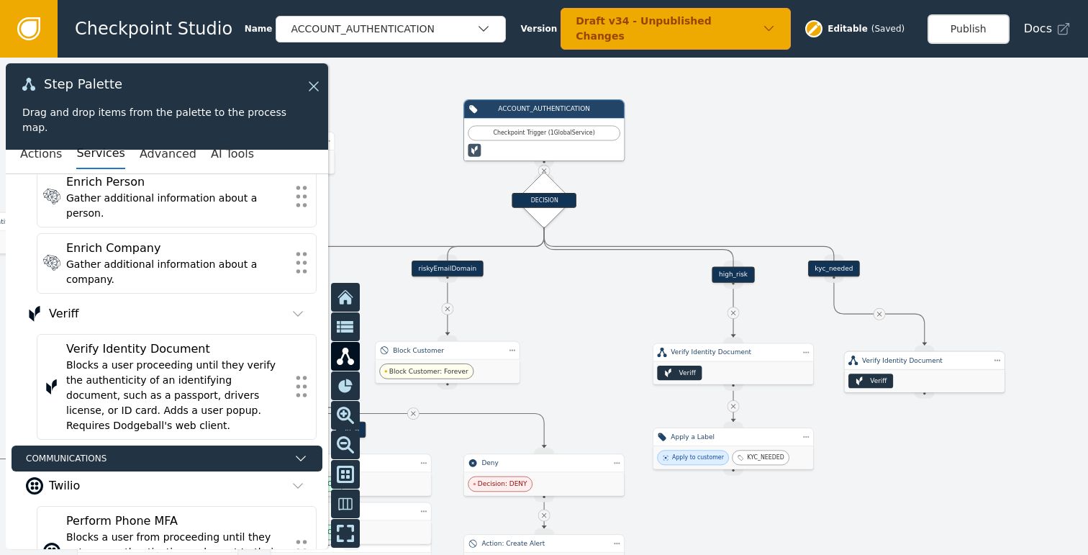
drag, startPoint x: 847, startPoint y: 365, endPoint x: 933, endPoint y: 372, distance: 86.6
click at [933, 372] on div "Veriff" at bounding box center [924, 381] width 160 height 22
click at [933, 371] on div "Veriff" at bounding box center [924, 381] width 160 height 22
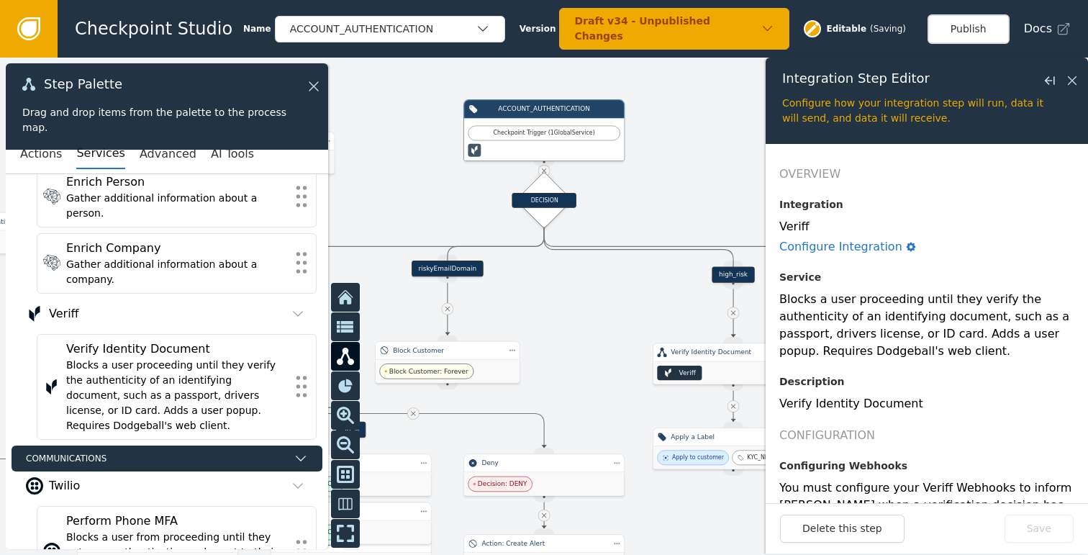
click at [934, 365] on div "Overview Integration Veriff Configure Integration Service Blocks a user proceed…" at bounding box center [926, 448] width 295 height 566
click at [1072, 87] on icon at bounding box center [1072, 81] width 16 height 16
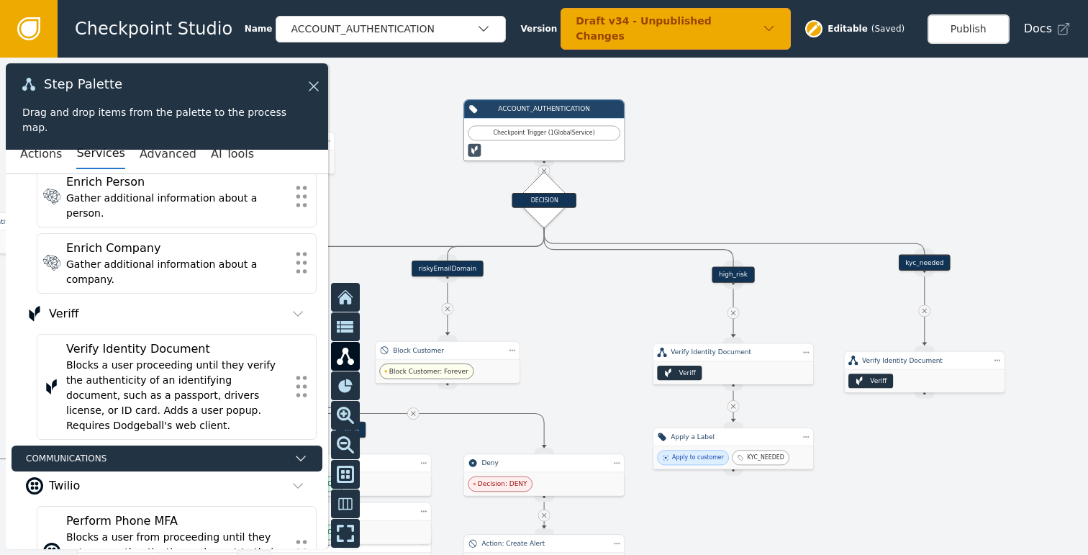
drag, startPoint x: 844, startPoint y: 263, endPoint x: 934, endPoint y: 258, distance: 90.1
click at [934, 258] on div "kyc_needed" at bounding box center [924, 263] width 52 height 16
click at [445, 19] on div "ACCOUNT_AUTHENTICATION" at bounding box center [390, 29] width 230 height 27
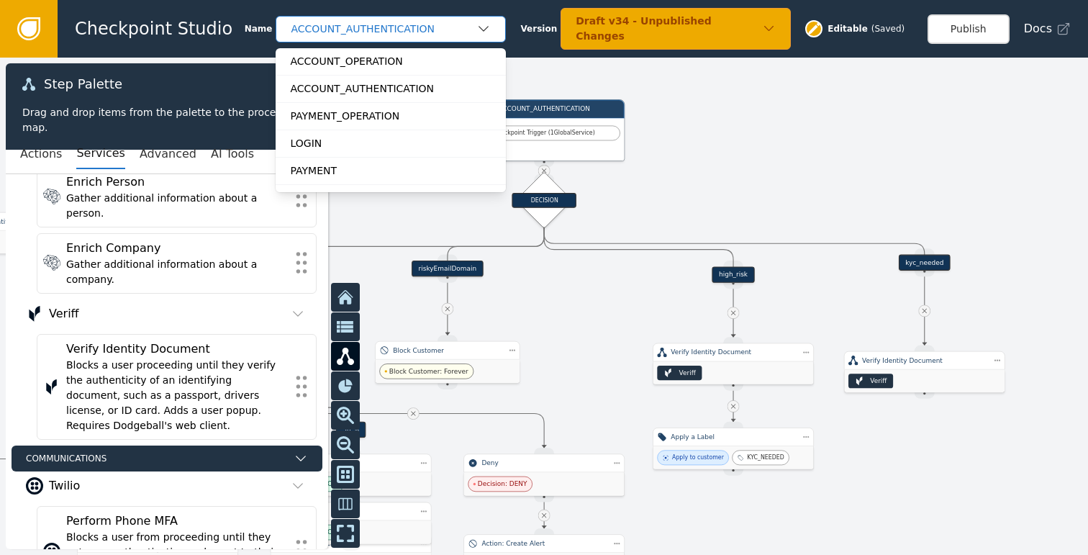
click at [479, 22] on icon "button" at bounding box center [483, 29] width 14 height 14
